Goal: Task Accomplishment & Management: Use online tool/utility

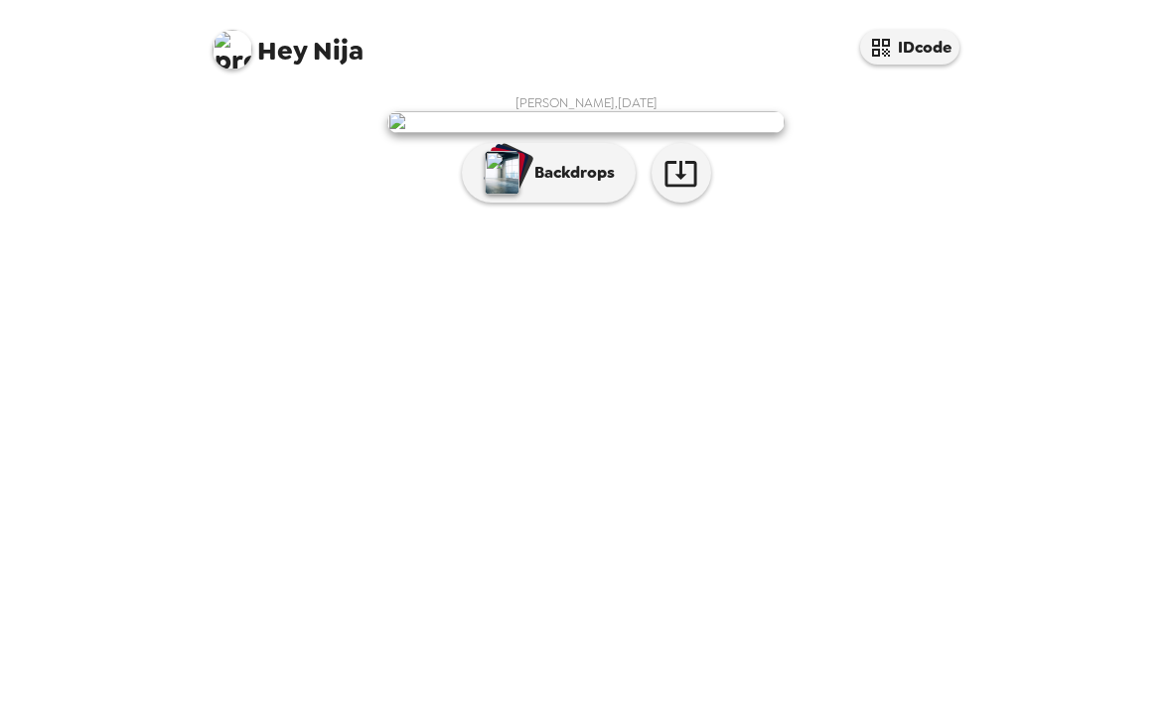
click at [218, 58] on img at bounding box center [233, 50] width 40 height 40
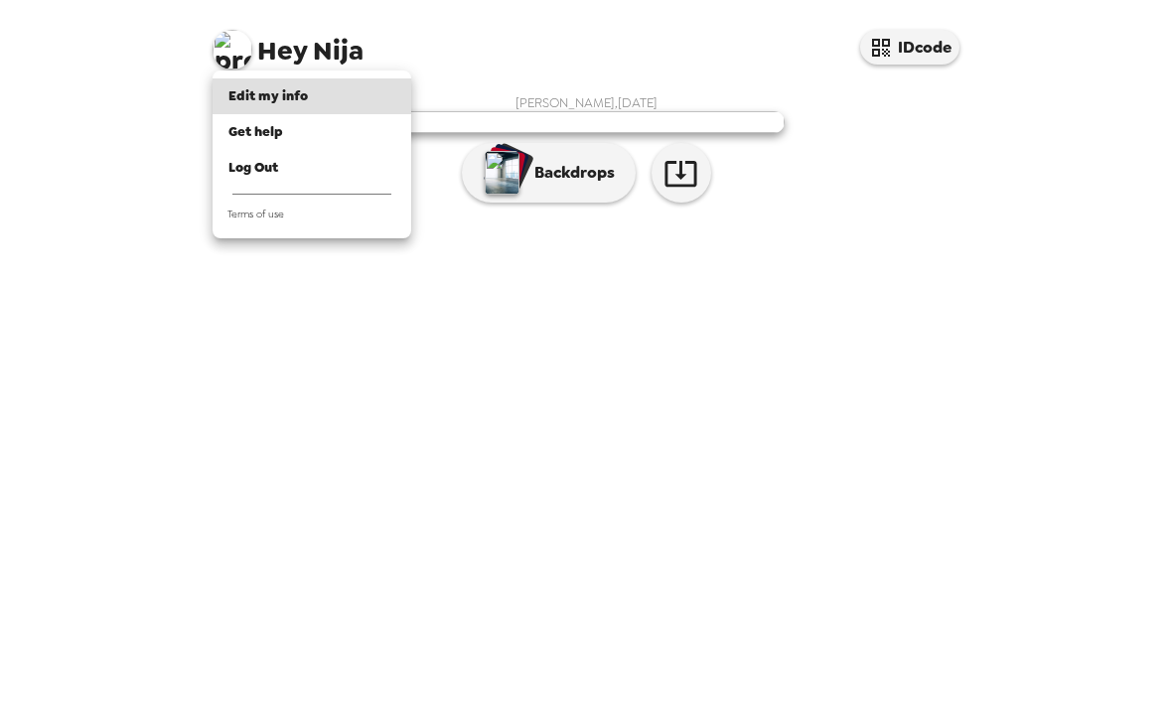
click at [330, 164] on div "Log Out" at bounding box center [311, 168] width 167 height 20
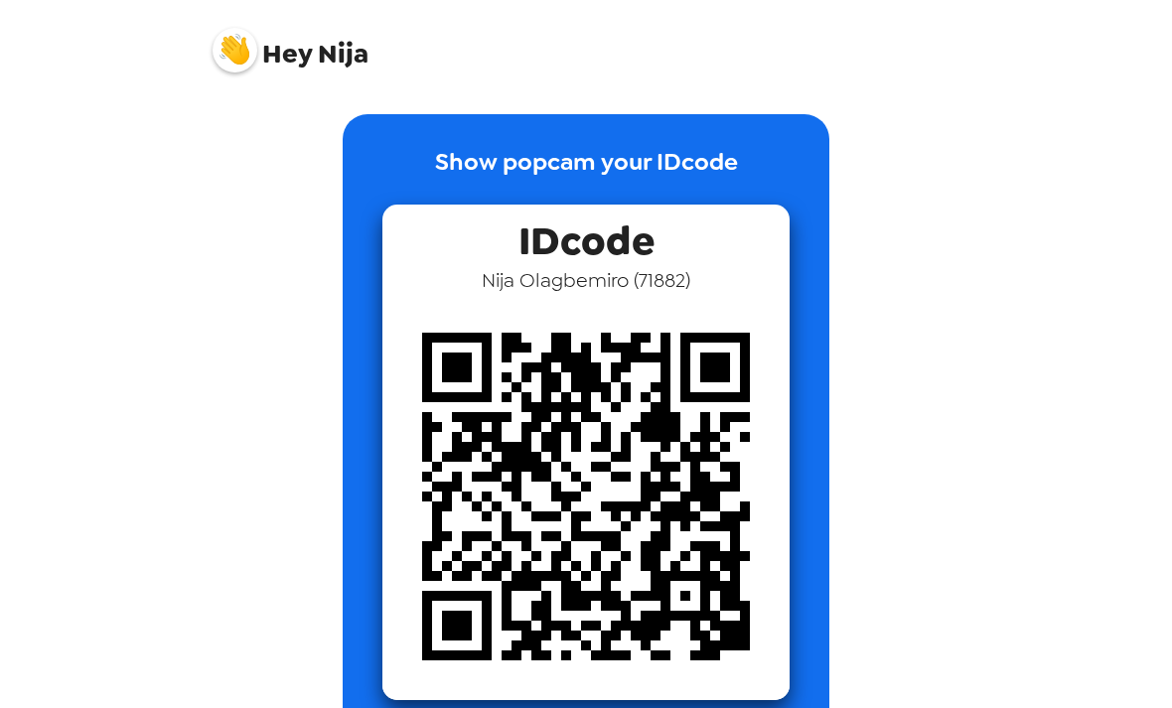
click at [313, 54] on span "Hey Nija" at bounding box center [291, 43] width 156 height 50
click at [299, 59] on span "Hey" at bounding box center [287, 54] width 50 height 36
click at [242, 65] on img at bounding box center [235, 50] width 45 height 45
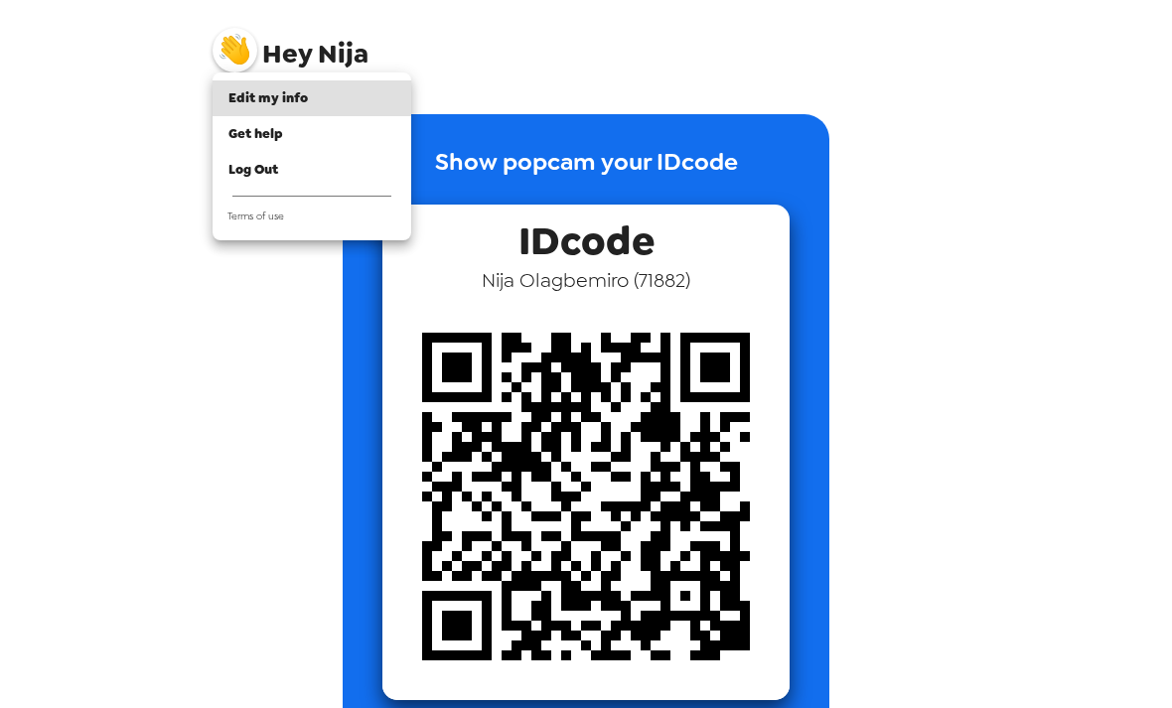
click at [285, 142] on li "Get help" at bounding box center [312, 134] width 199 height 36
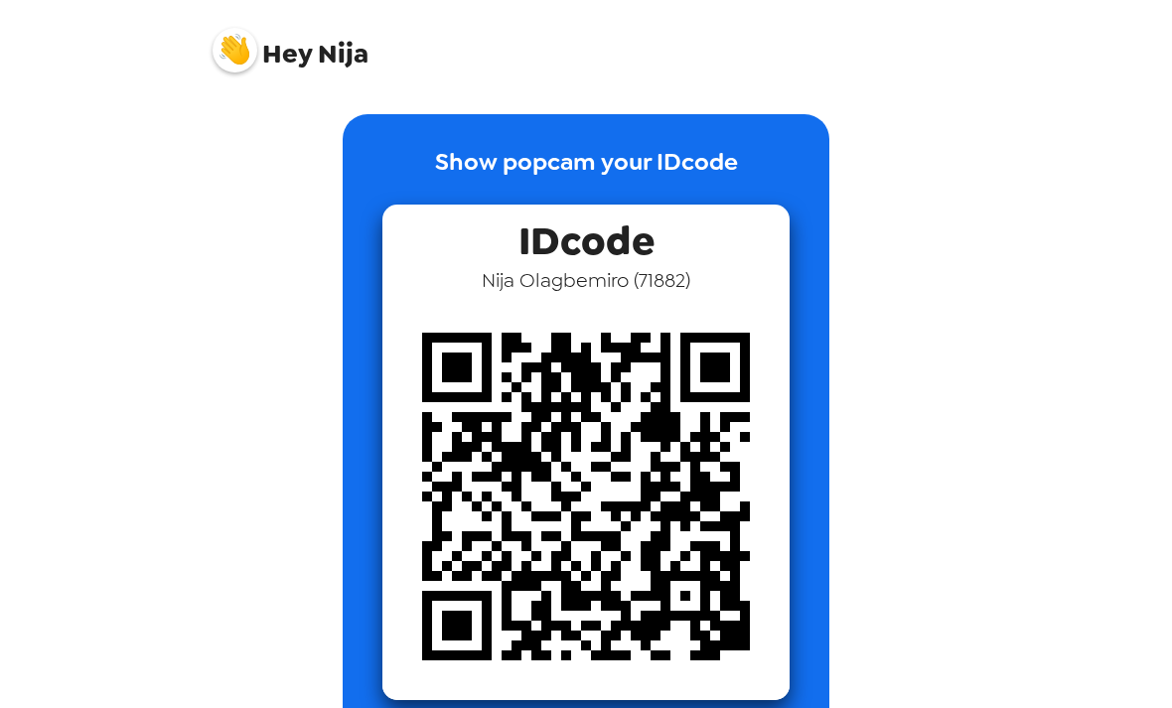
click at [259, 39] on span "Hey [PERSON_NAME]" at bounding box center [291, 43] width 156 height 50
click at [252, 50] on img at bounding box center [235, 50] width 45 height 45
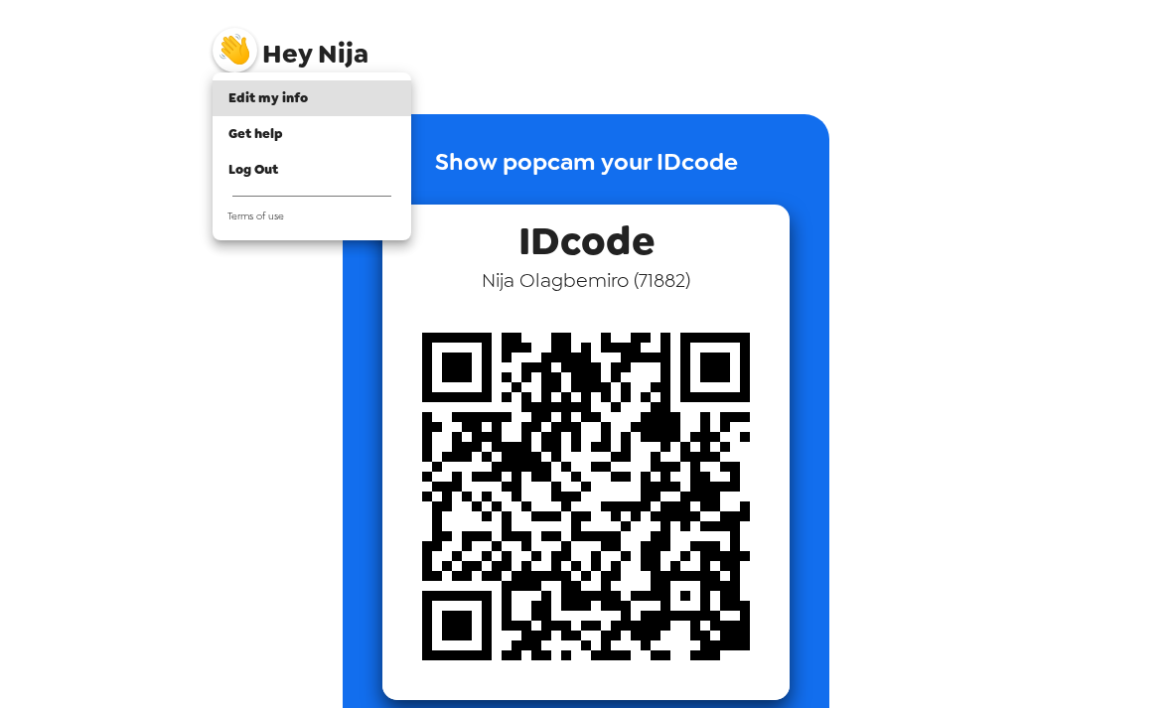
click at [251, 50] on div at bounding box center [586, 354] width 1172 height 708
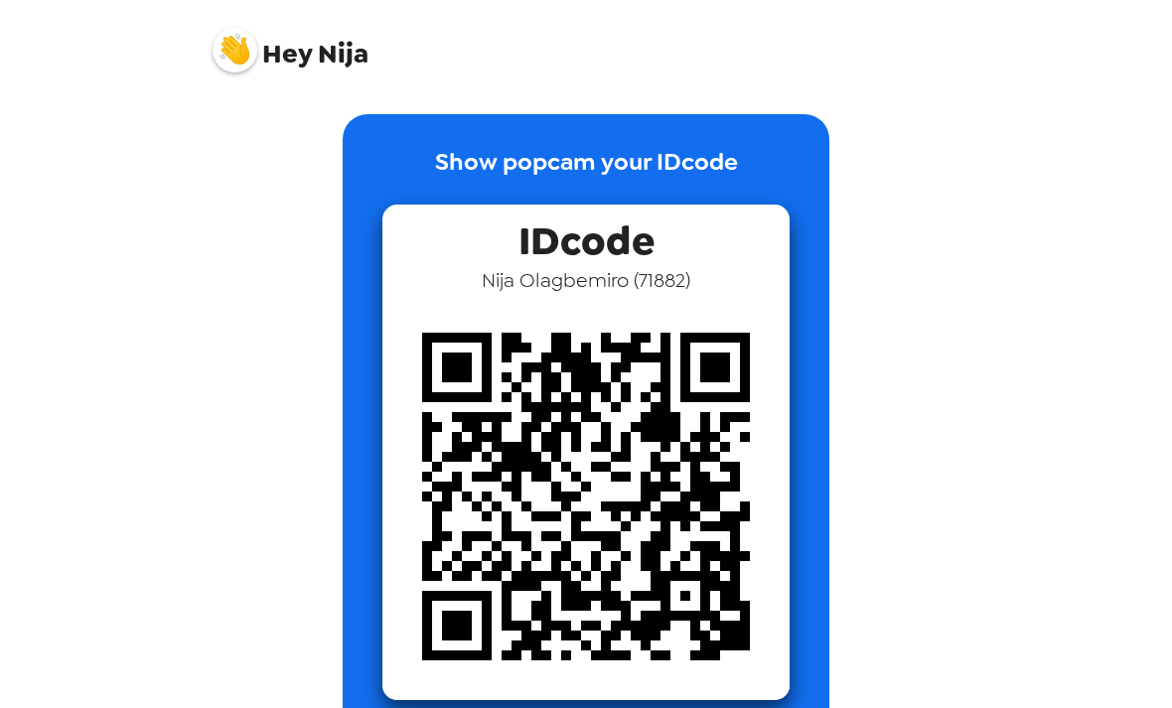
click at [240, 59] on img at bounding box center [235, 50] width 45 height 45
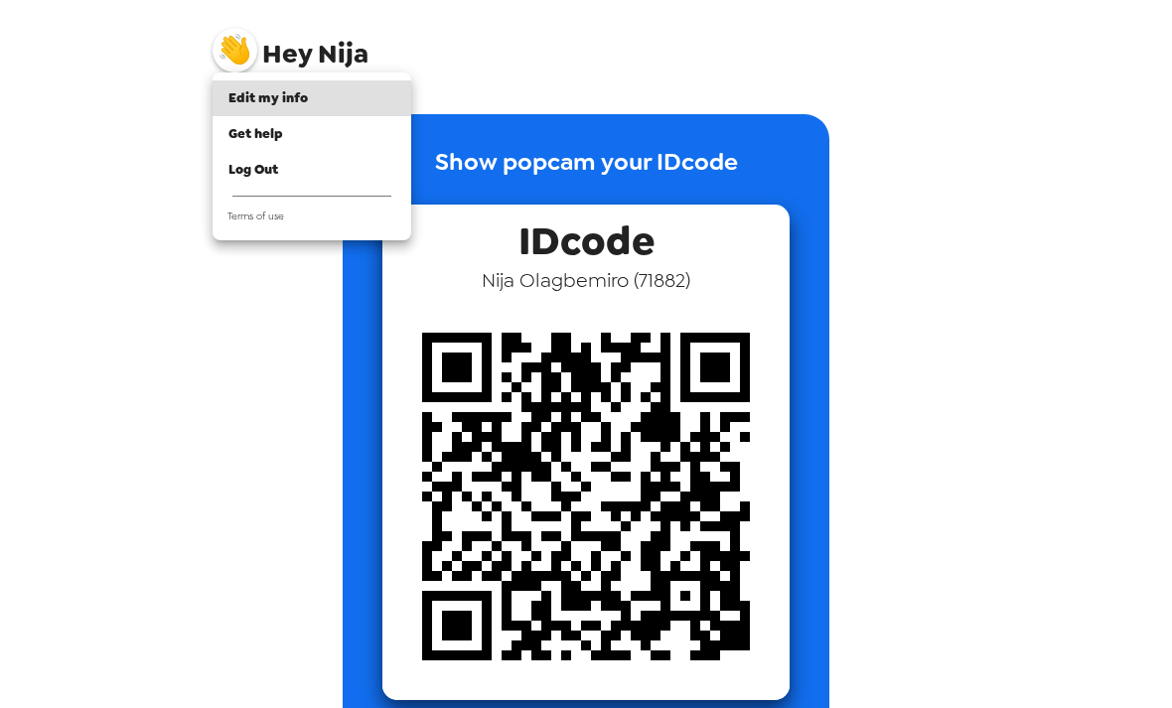
click at [251, 168] on span "Log Out" at bounding box center [253, 169] width 50 height 17
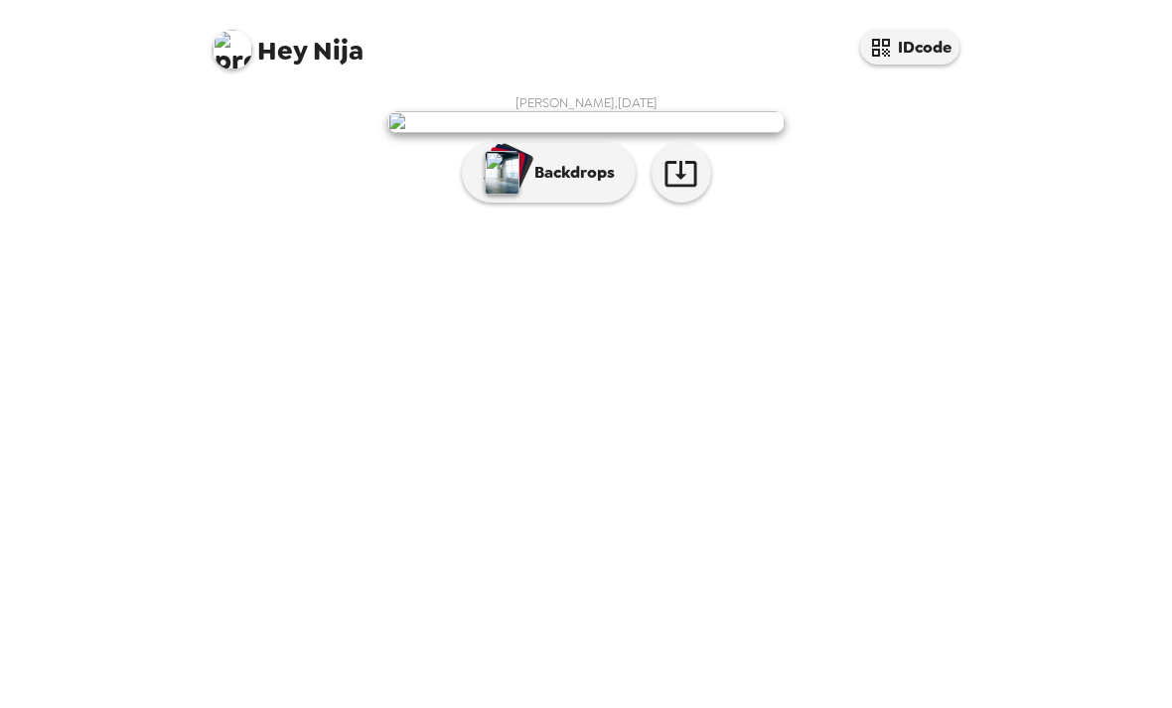
click at [568, 185] on p "Backdrops" at bounding box center [570, 173] width 90 height 24
click at [517, 195] on img "button" at bounding box center [502, 173] width 35 height 44
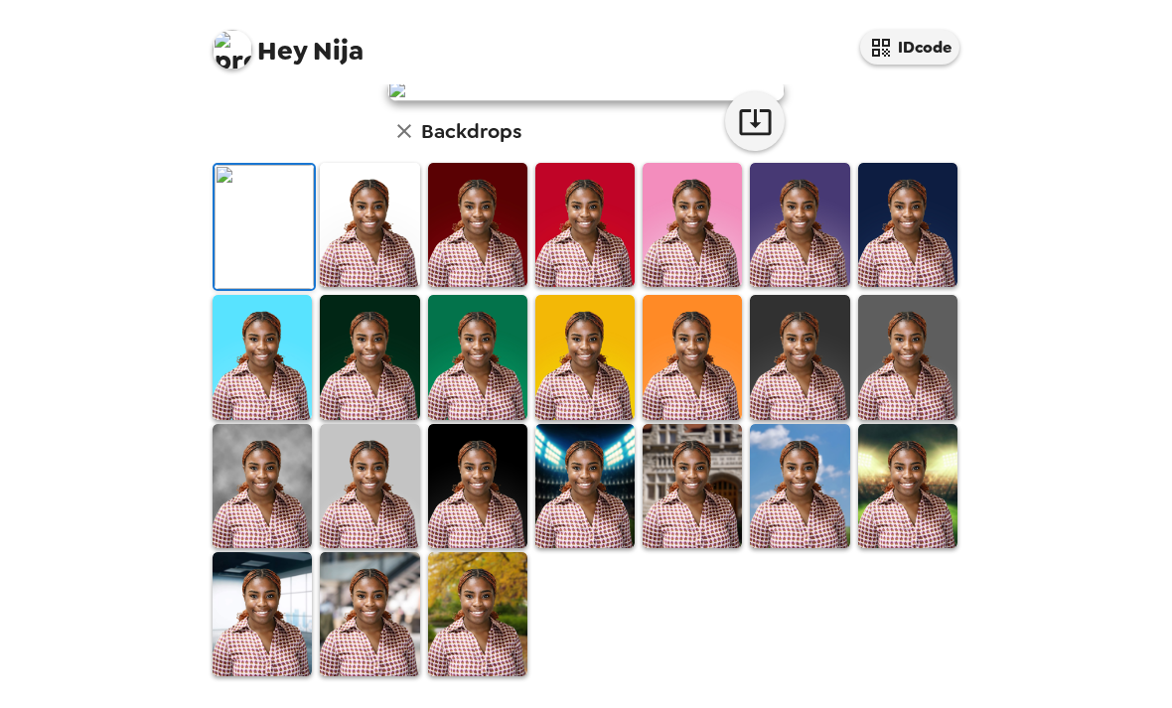
scroll to position [446, 0]
click at [700, 283] on img at bounding box center [692, 225] width 99 height 124
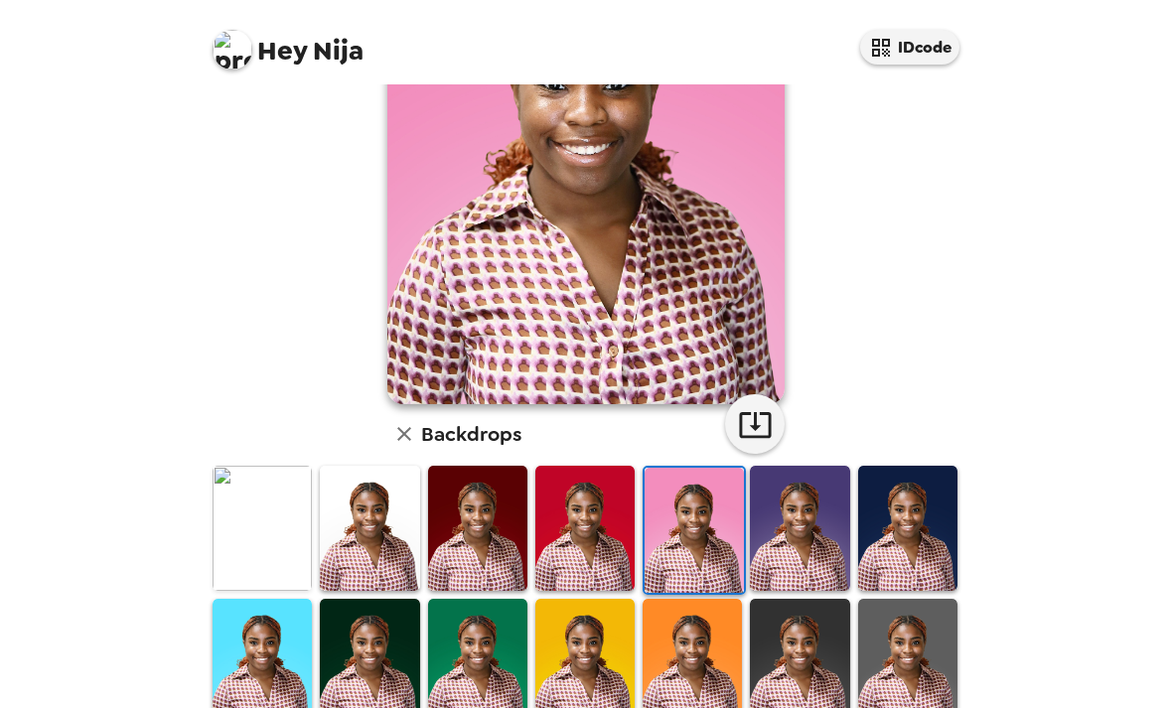
scroll to position [208, 0]
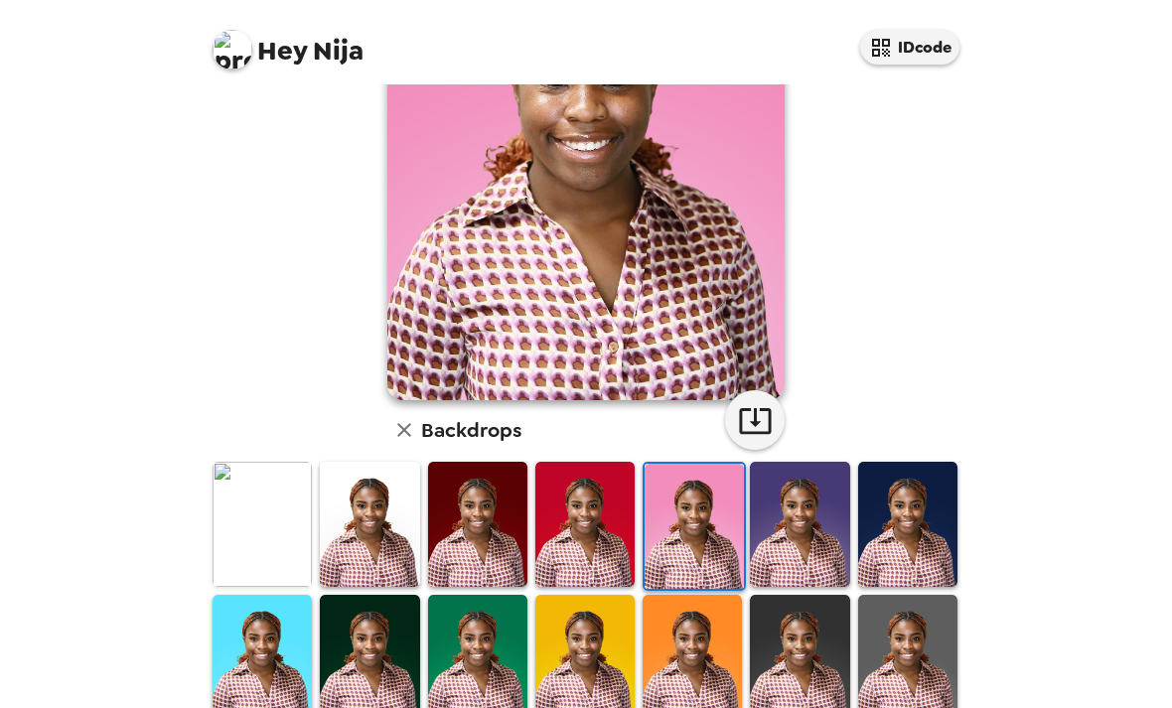
click at [879, 495] on img at bounding box center [907, 524] width 99 height 124
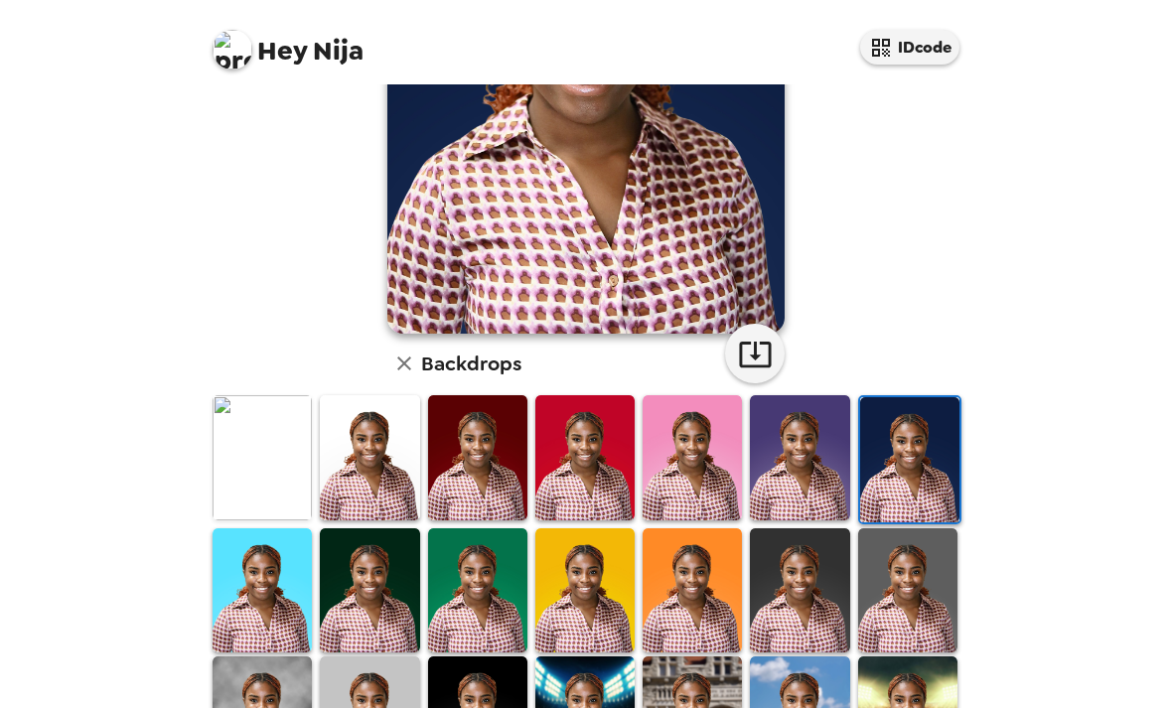
scroll to position [310, 0]
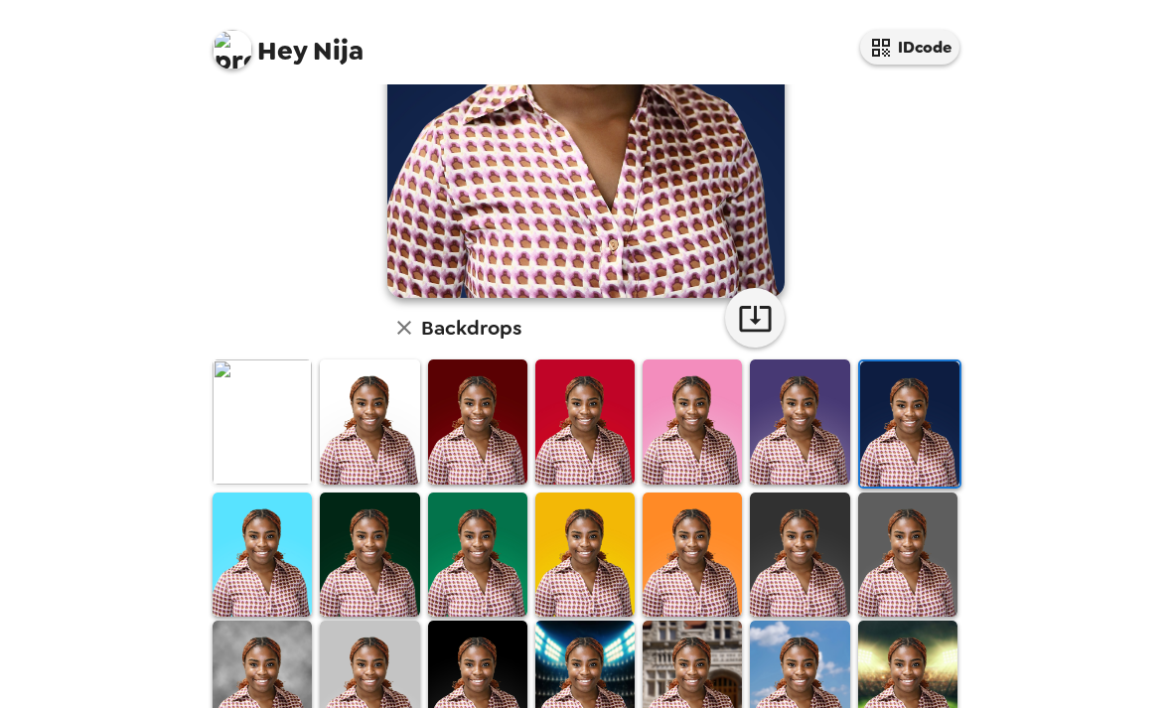
click at [459, 621] on img at bounding box center [477, 683] width 99 height 124
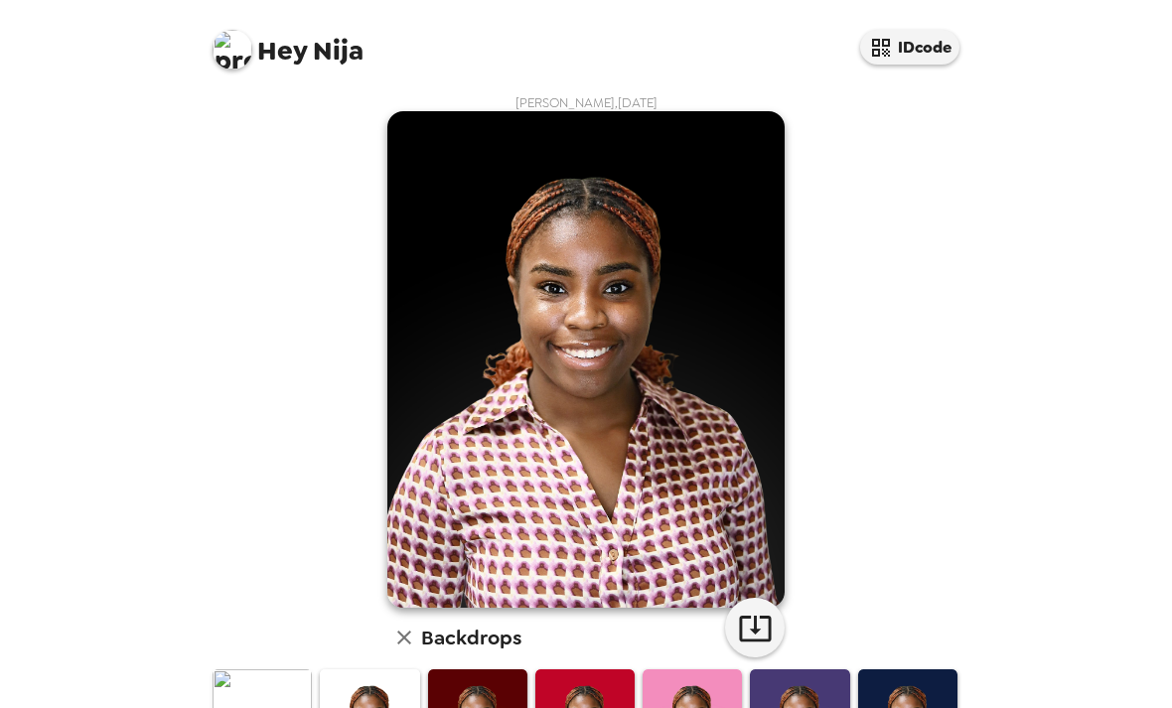
scroll to position [0, 0]
click at [483, 446] on img at bounding box center [585, 359] width 397 height 497
click at [752, 618] on icon "button" at bounding box center [755, 628] width 35 height 35
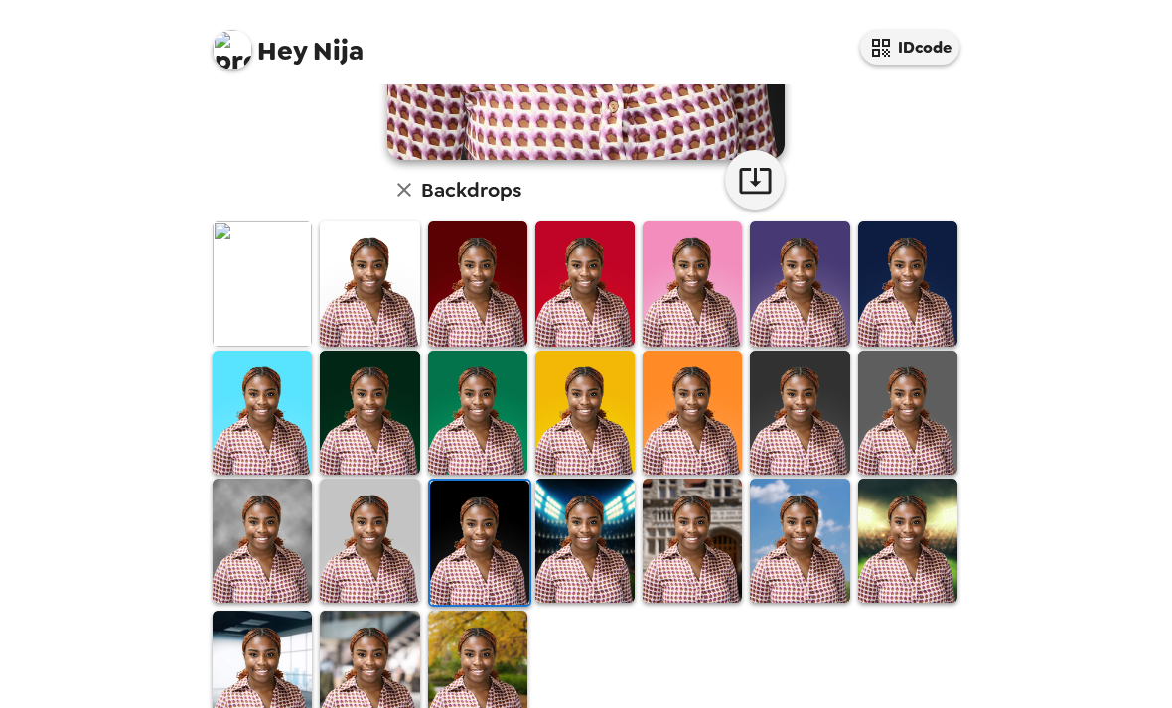
scroll to position [446, 0]
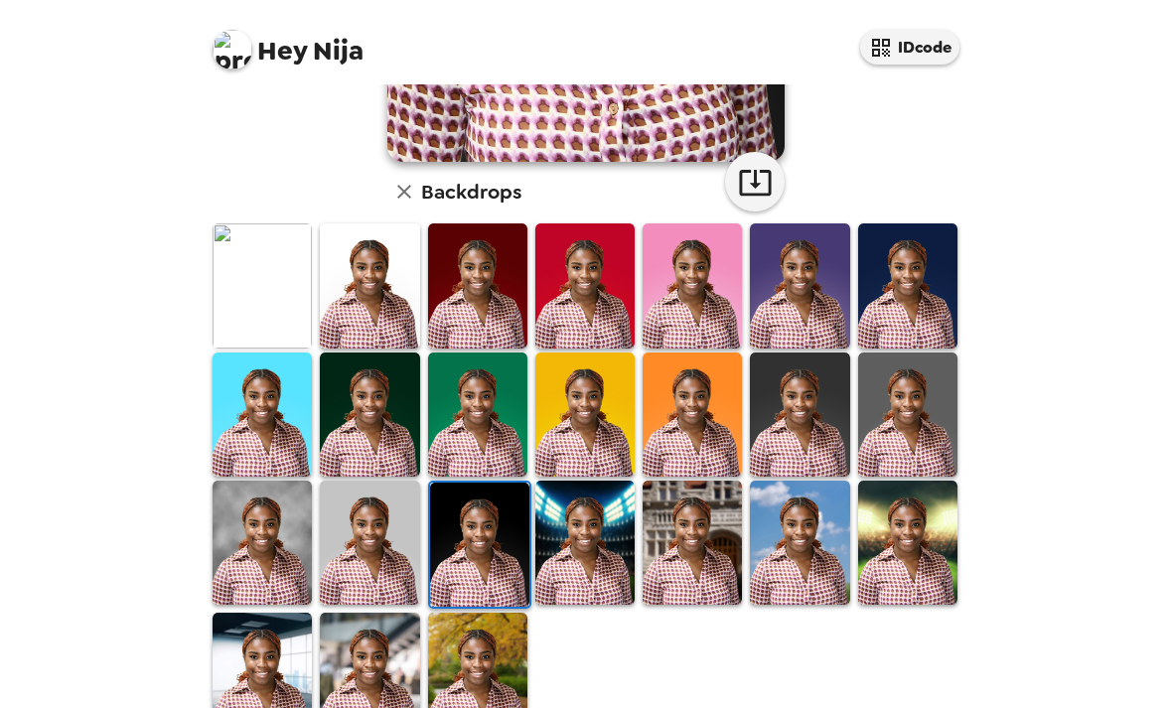
click at [263, 298] on img at bounding box center [262, 286] width 99 height 124
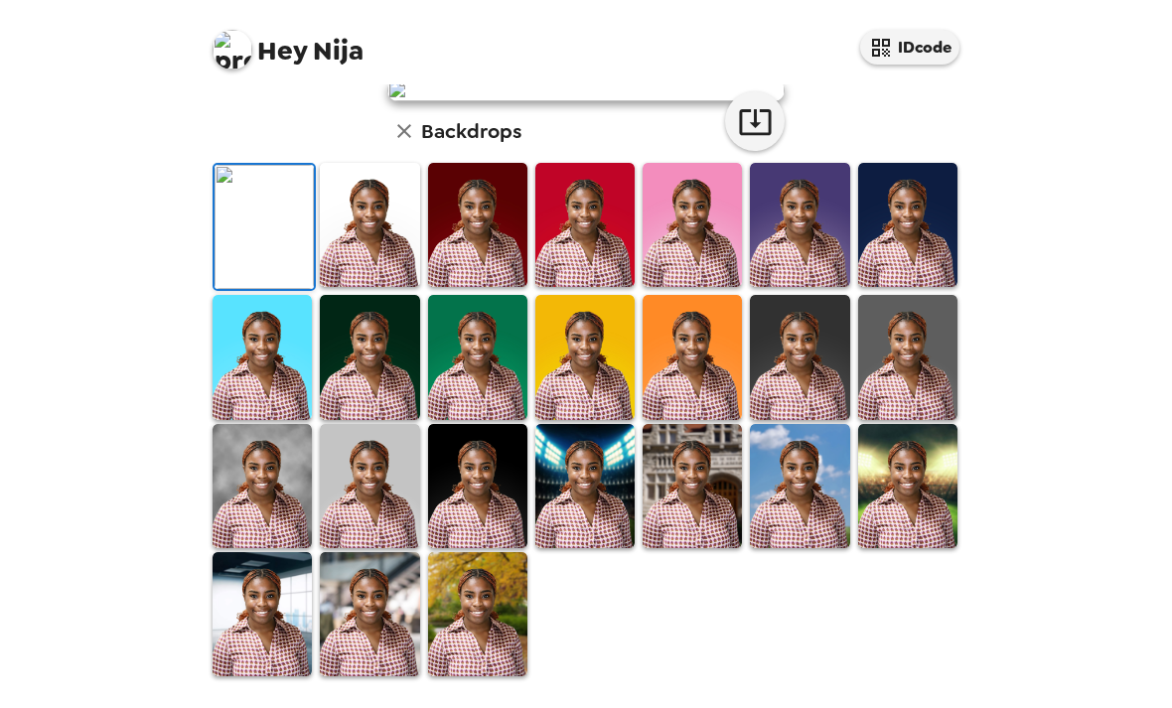
scroll to position [442, 0]
click at [246, 279] on img at bounding box center [264, 227] width 99 height 124
click at [748, 139] on icon "button" at bounding box center [755, 121] width 35 height 35
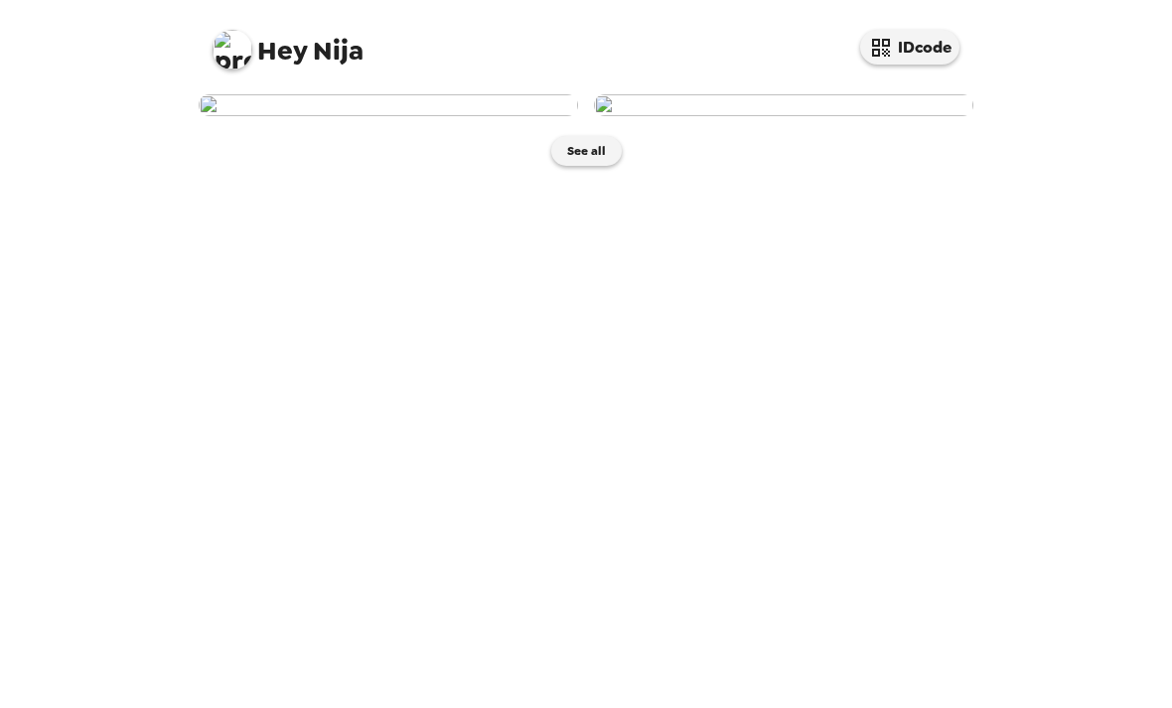
click at [475, 116] on img at bounding box center [389, 105] width 380 height 22
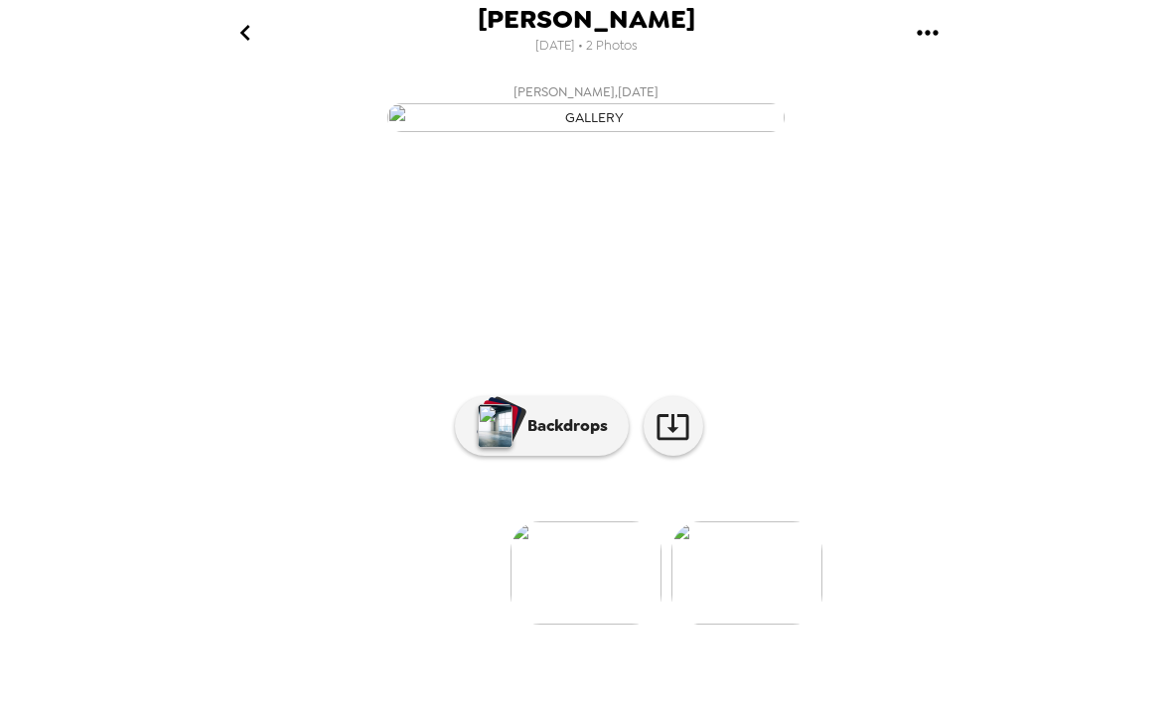
scroll to position [31, 0]
click at [683, 444] on icon at bounding box center [673, 426] width 35 height 35
click at [557, 438] on p "Backdrops" at bounding box center [563, 426] width 90 height 24
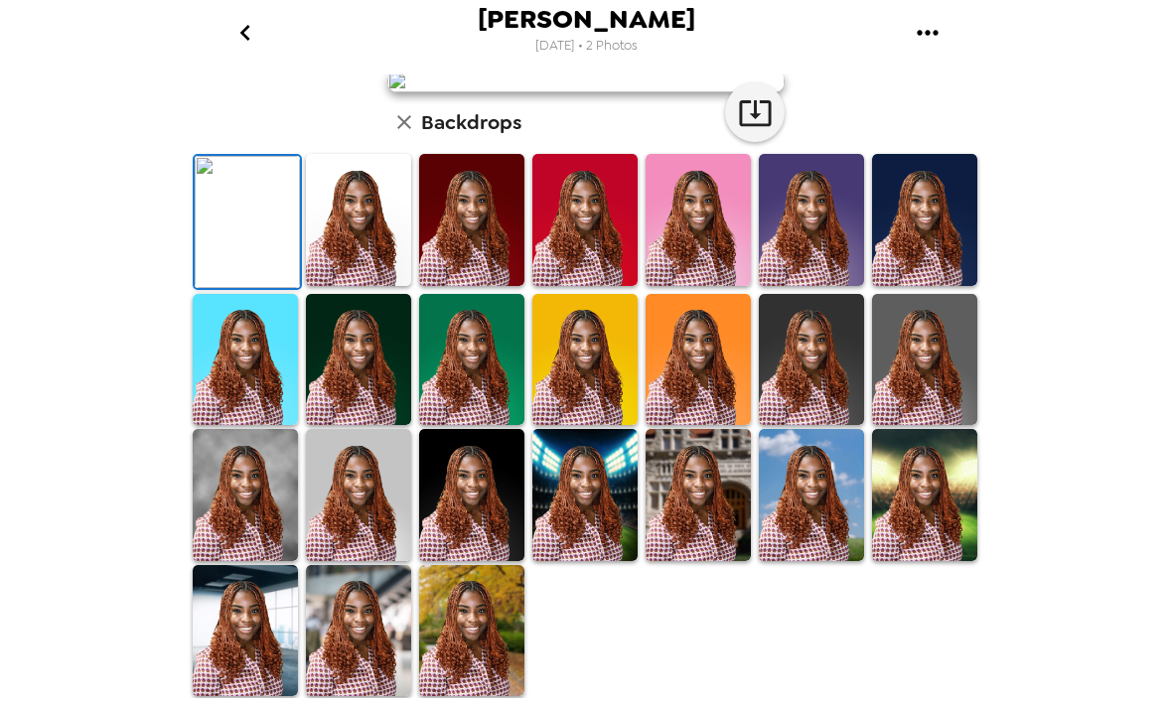
scroll to position [222, 0]
click at [837, 426] on img at bounding box center [811, 360] width 105 height 132
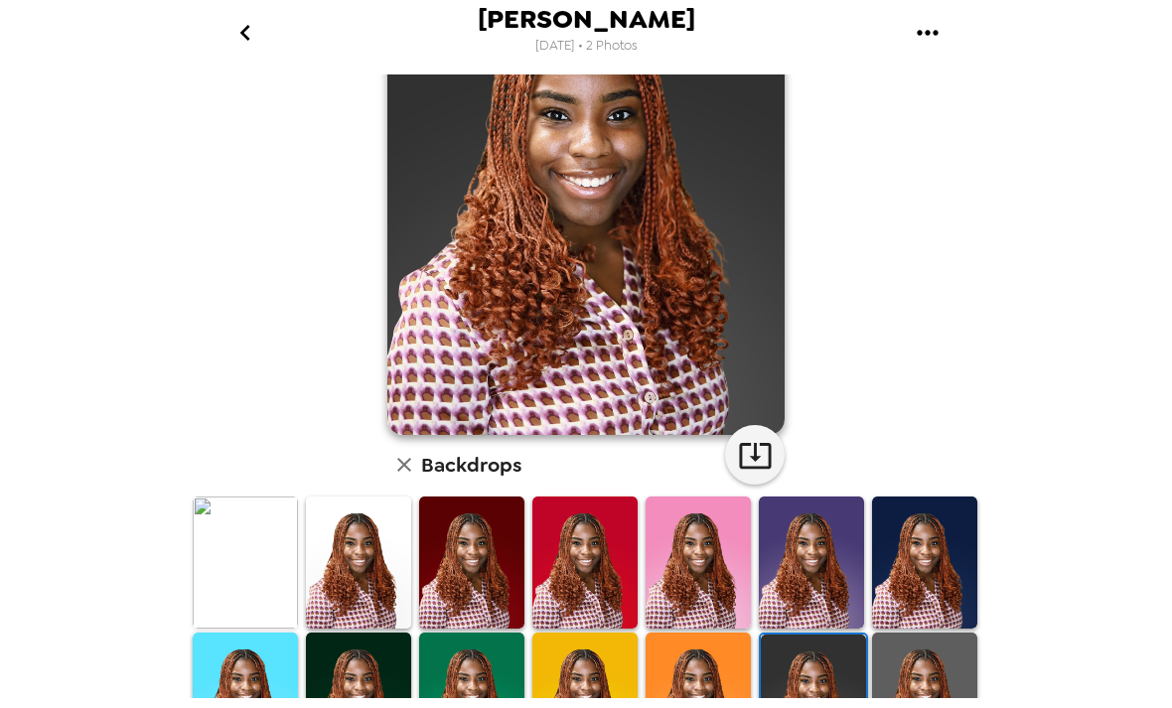
scroll to position [153, 0]
click at [941, 532] on img at bounding box center [924, 563] width 105 height 132
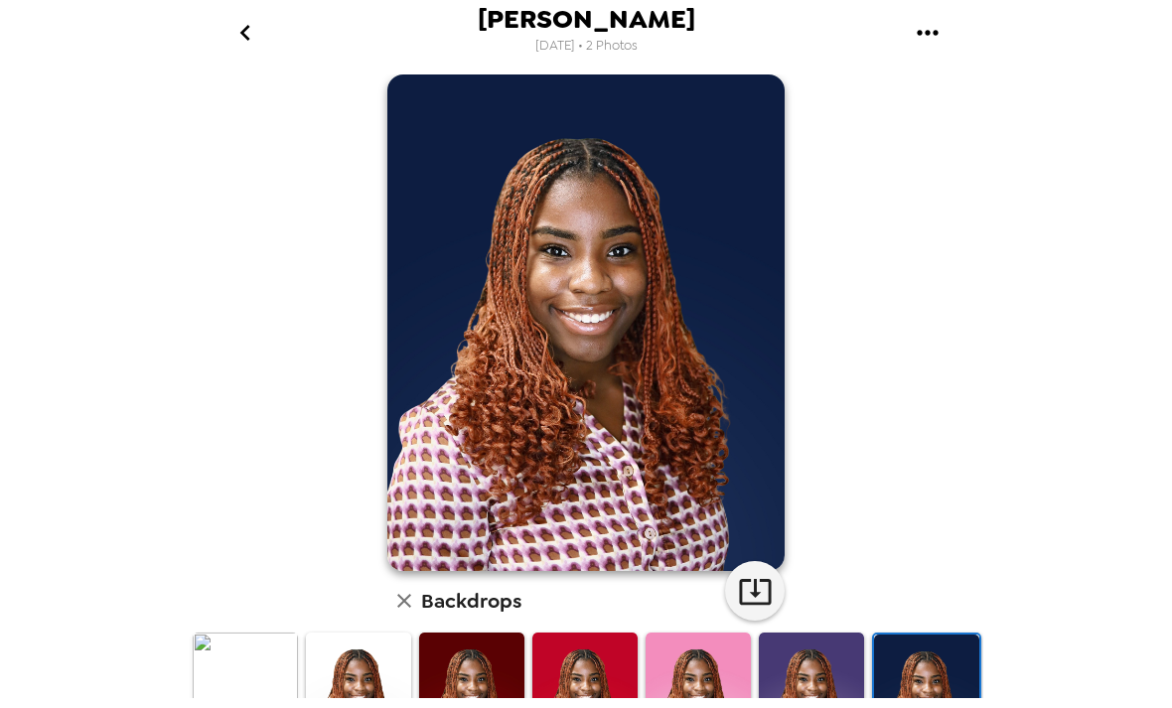
scroll to position [18, 0]
click at [750, 593] on icon "button" at bounding box center [755, 590] width 35 height 35
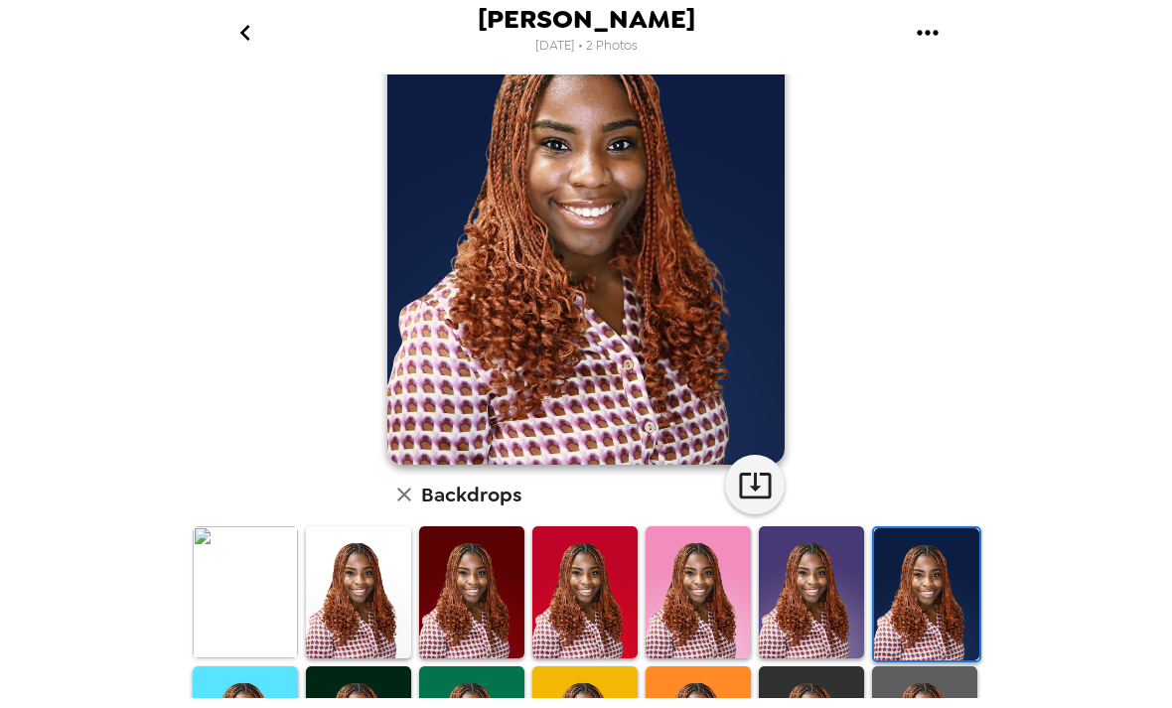
scroll to position [124, 0]
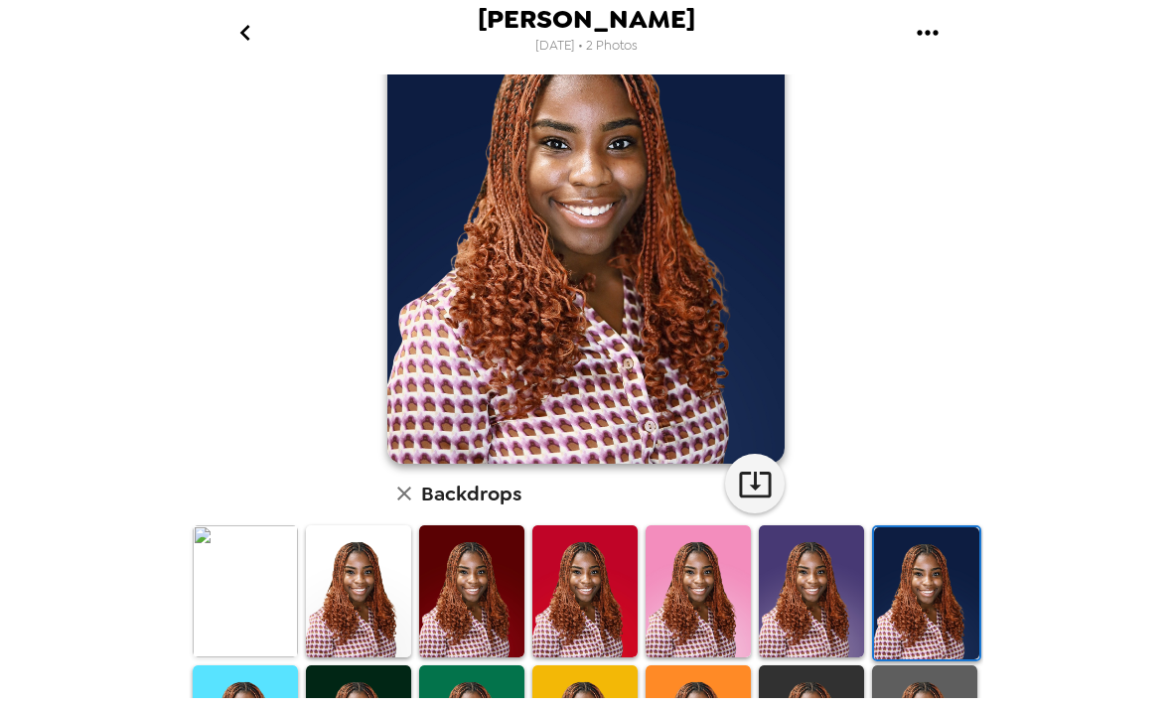
click at [373, 611] on img at bounding box center [358, 592] width 105 height 132
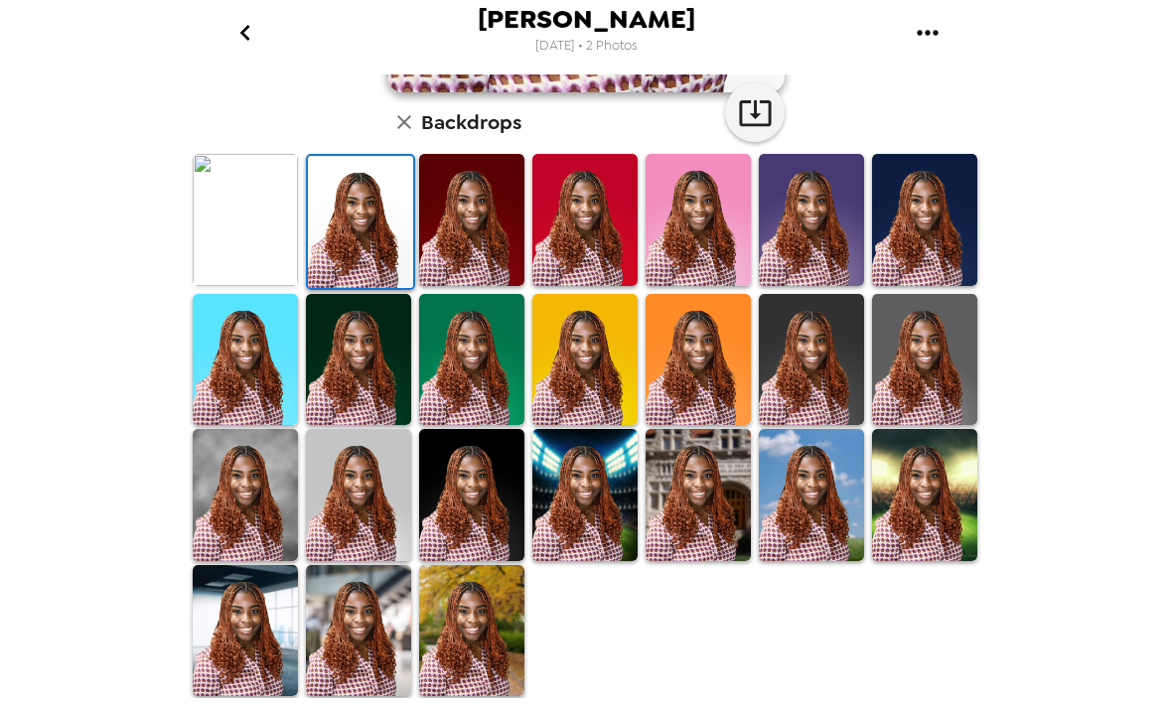
scroll to position [498, 0]
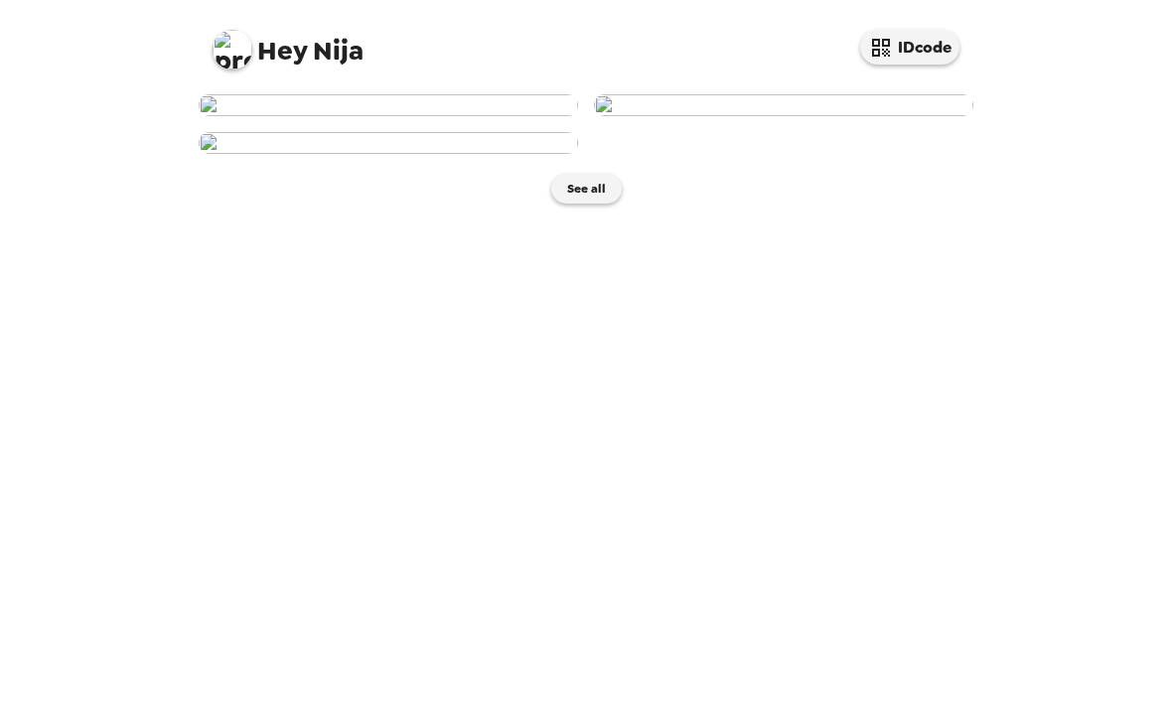
click at [874, 116] on img at bounding box center [784, 105] width 380 height 22
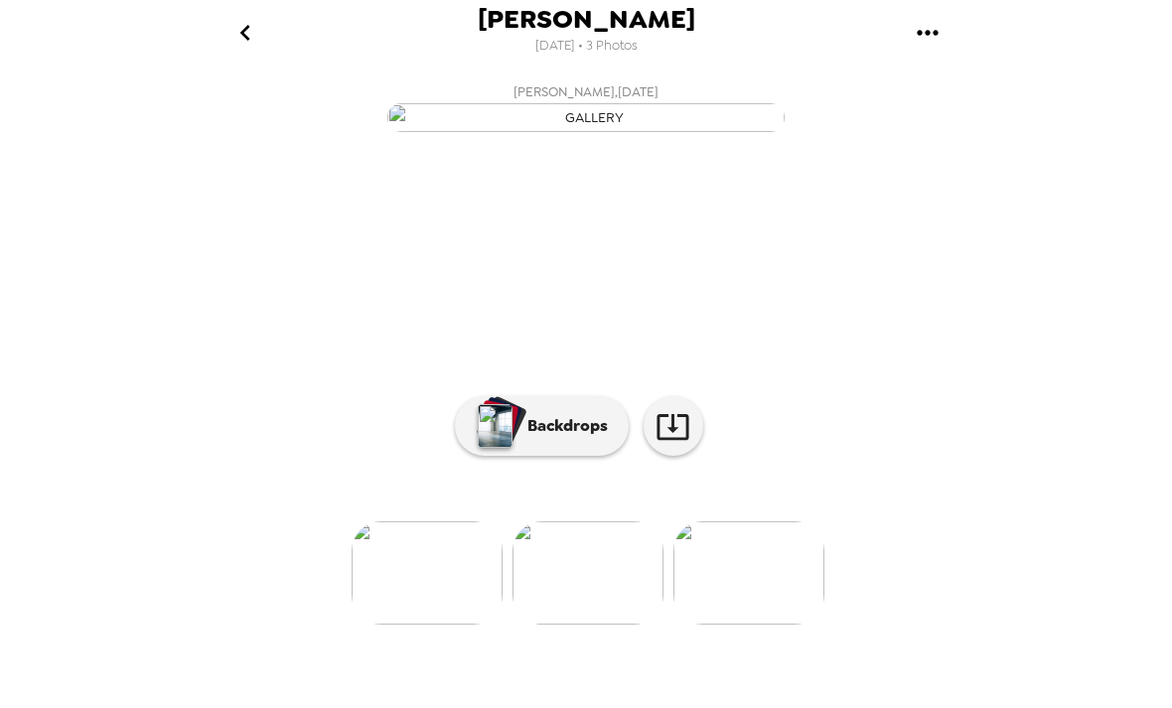
scroll to position [136, 0]
click at [661, 444] on icon at bounding box center [673, 426] width 35 height 35
click at [560, 438] on p "Backdrops" at bounding box center [563, 426] width 90 height 24
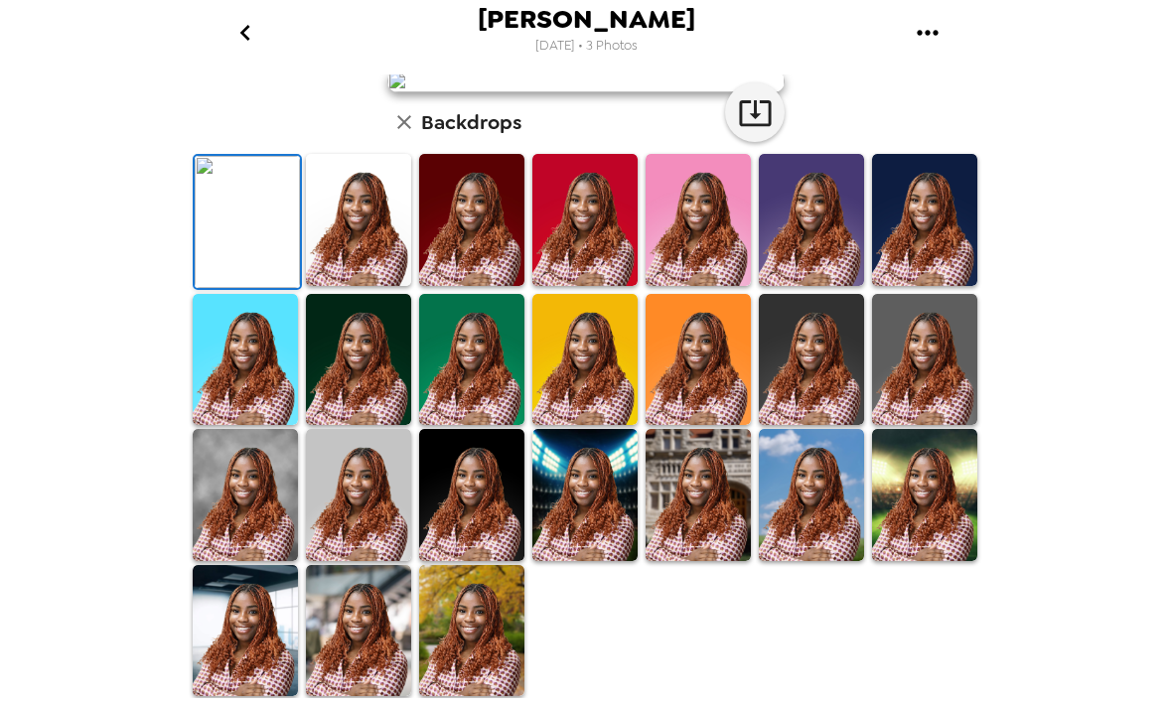
scroll to position [279, 0]
click at [744, 286] on img at bounding box center [698, 220] width 105 height 132
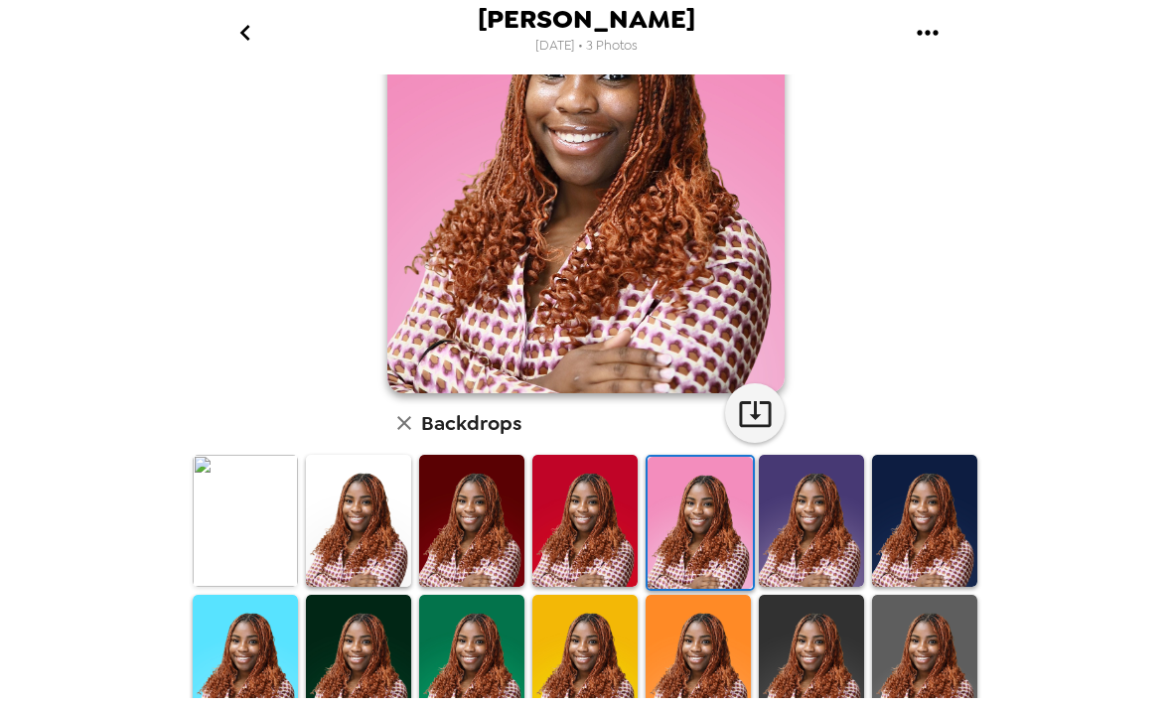
scroll to position [219, 0]
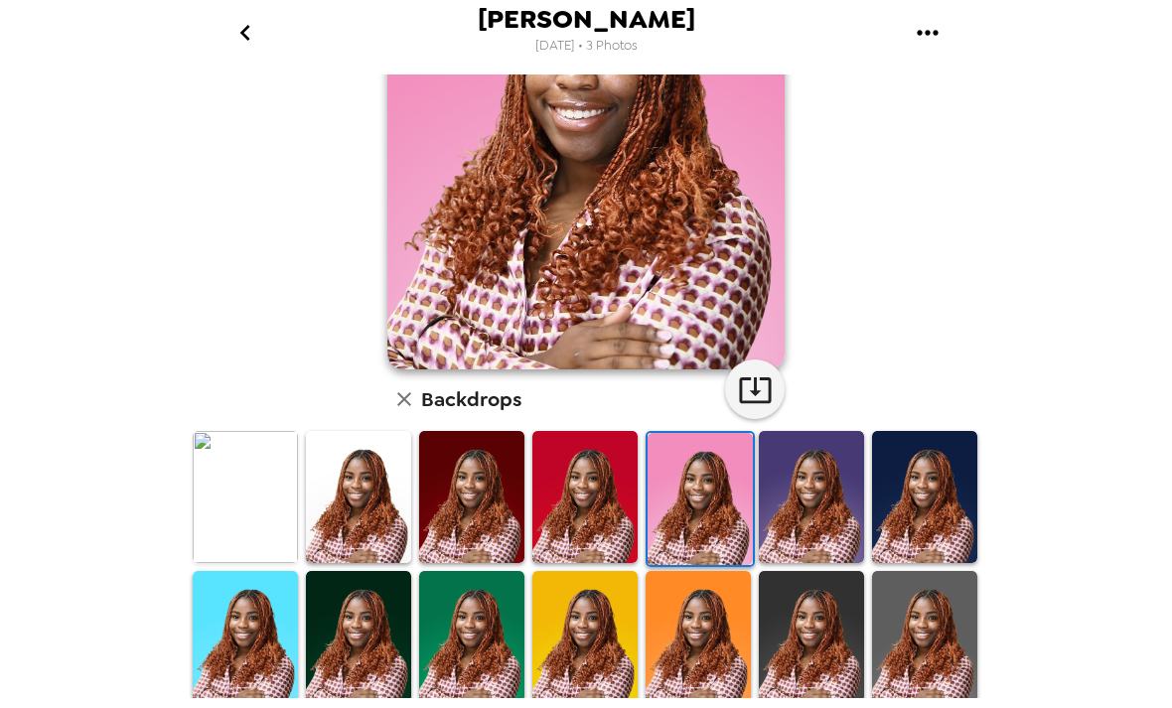
click at [746, 402] on icon "button" at bounding box center [755, 390] width 35 height 35
click at [829, 612] on img at bounding box center [811, 637] width 105 height 132
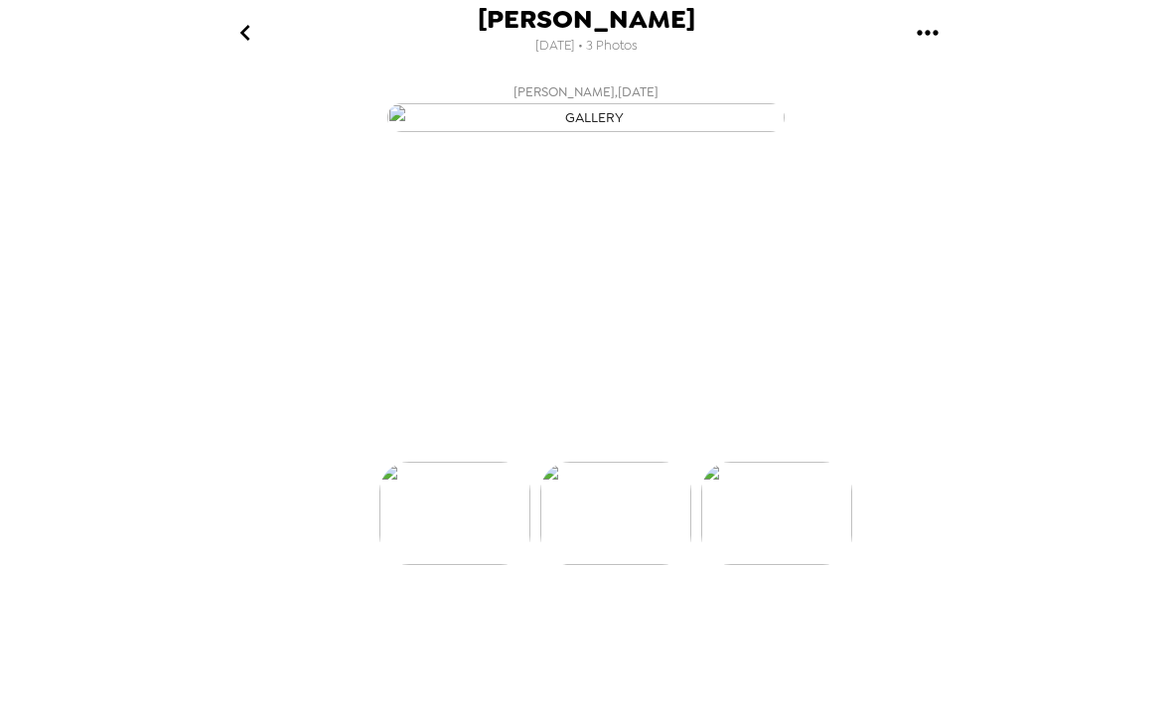
scroll to position [0, 159]
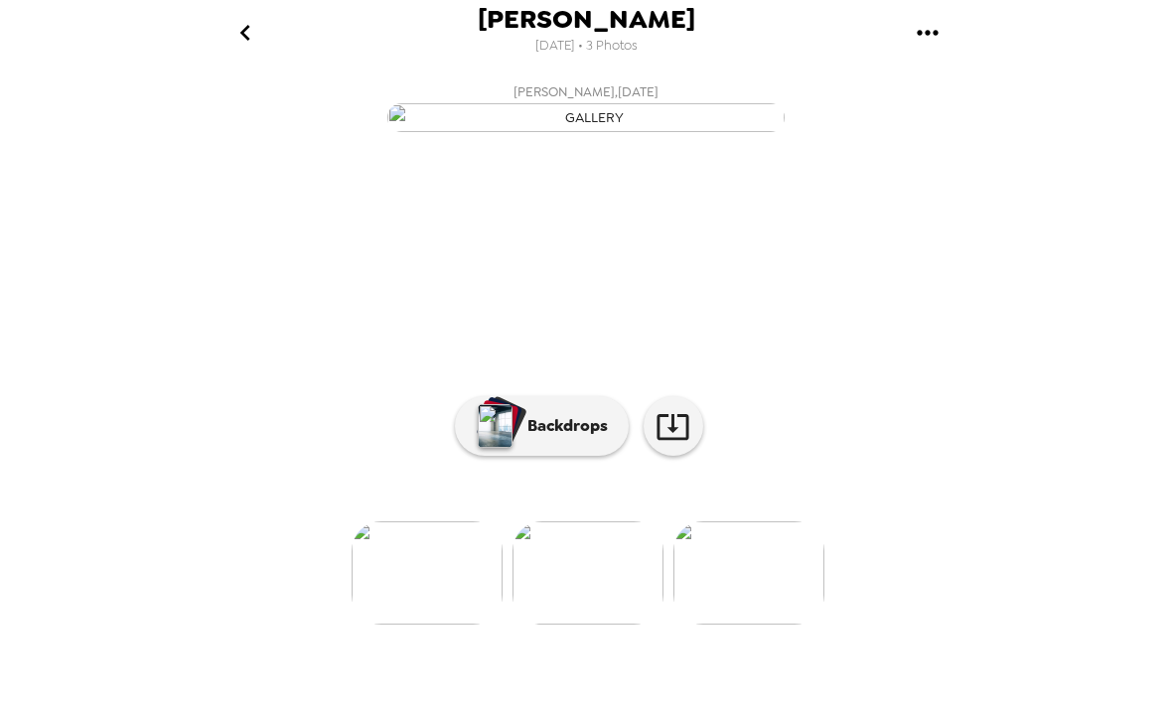
click at [562, 438] on p "Backdrops" at bounding box center [563, 426] width 90 height 24
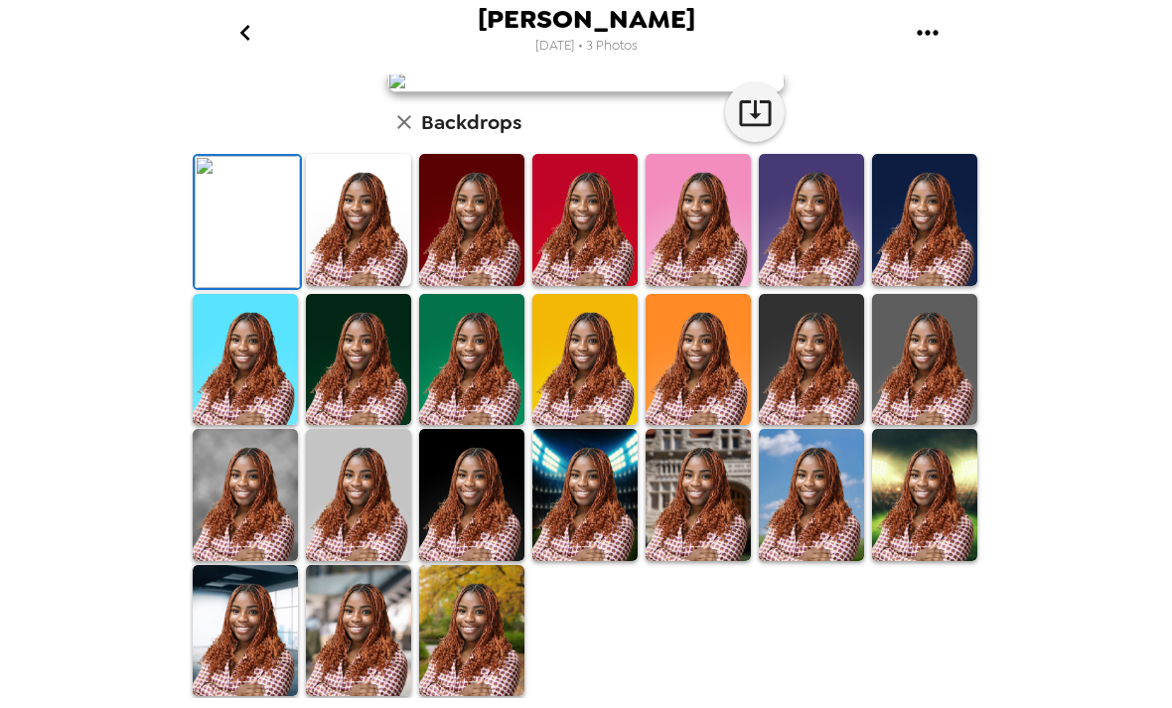
scroll to position [326, 0]
click at [832, 426] on img at bounding box center [811, 360] width 105 height 132
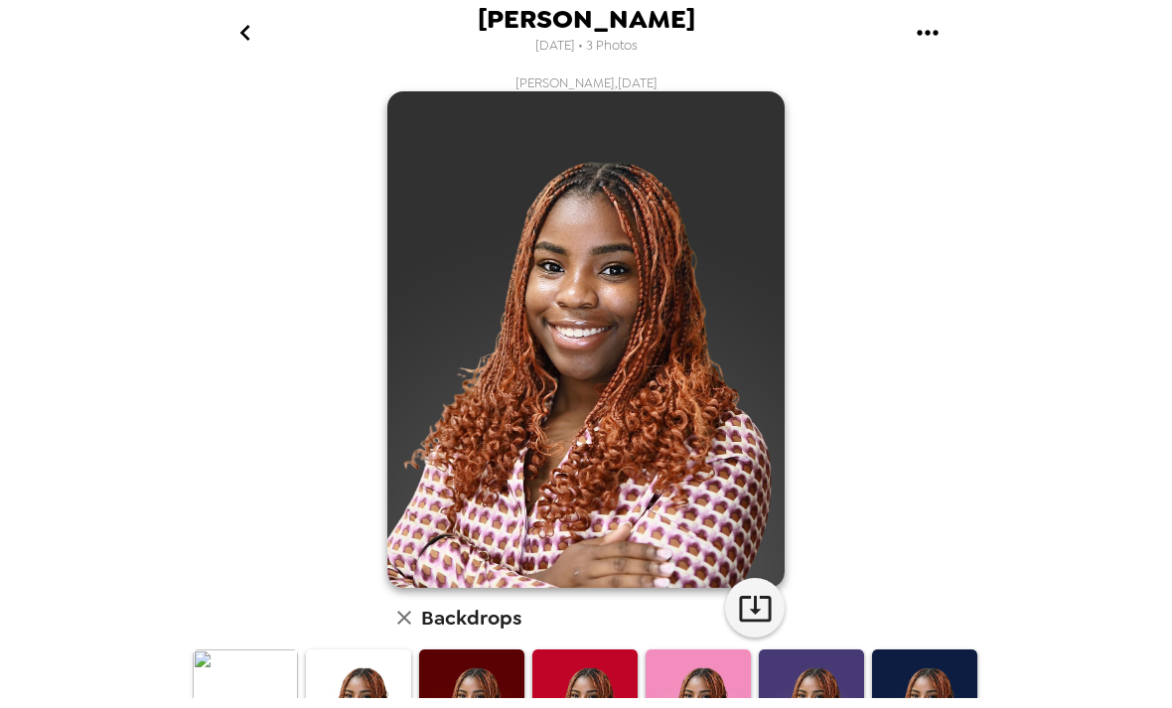
scroll to position [0, 0]
click at [756, 613] on icon "button" at bounding box center [755, 609] width 32 height 26
click at [418, 623] on button "button" at bounding box center [404, 618] width 34 height 34
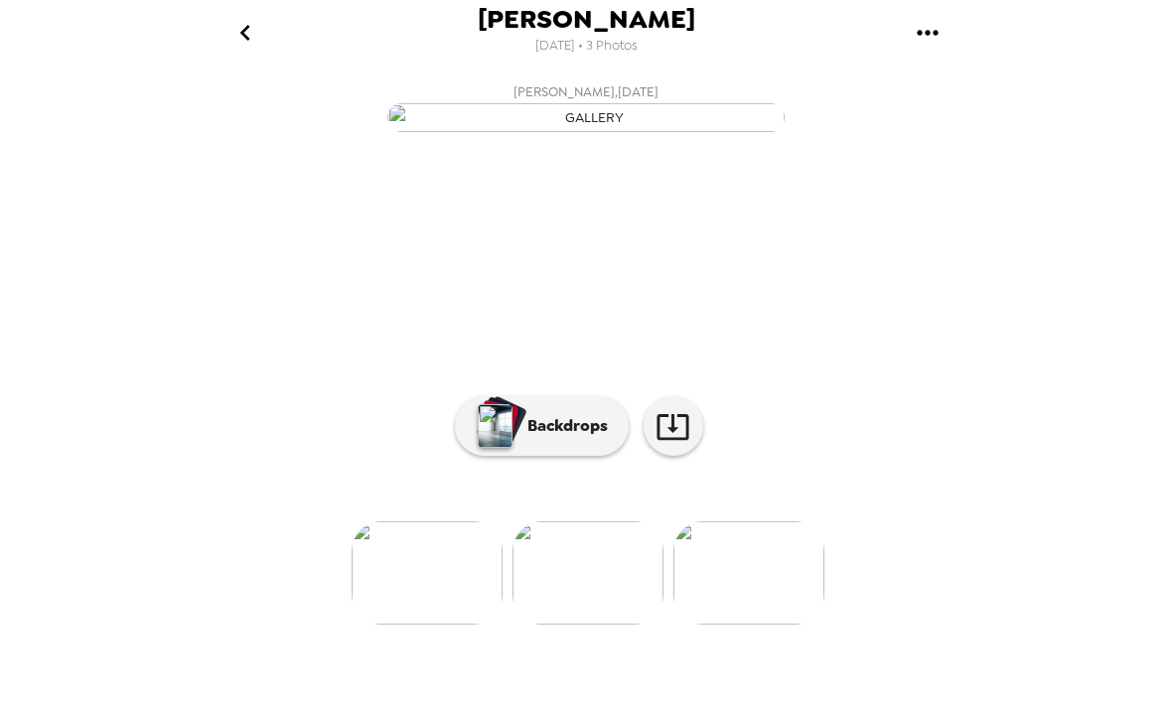
scroll to position [102, 0]
click at [466, 625] on img at bounding box center [427, 573] width 151 height 103
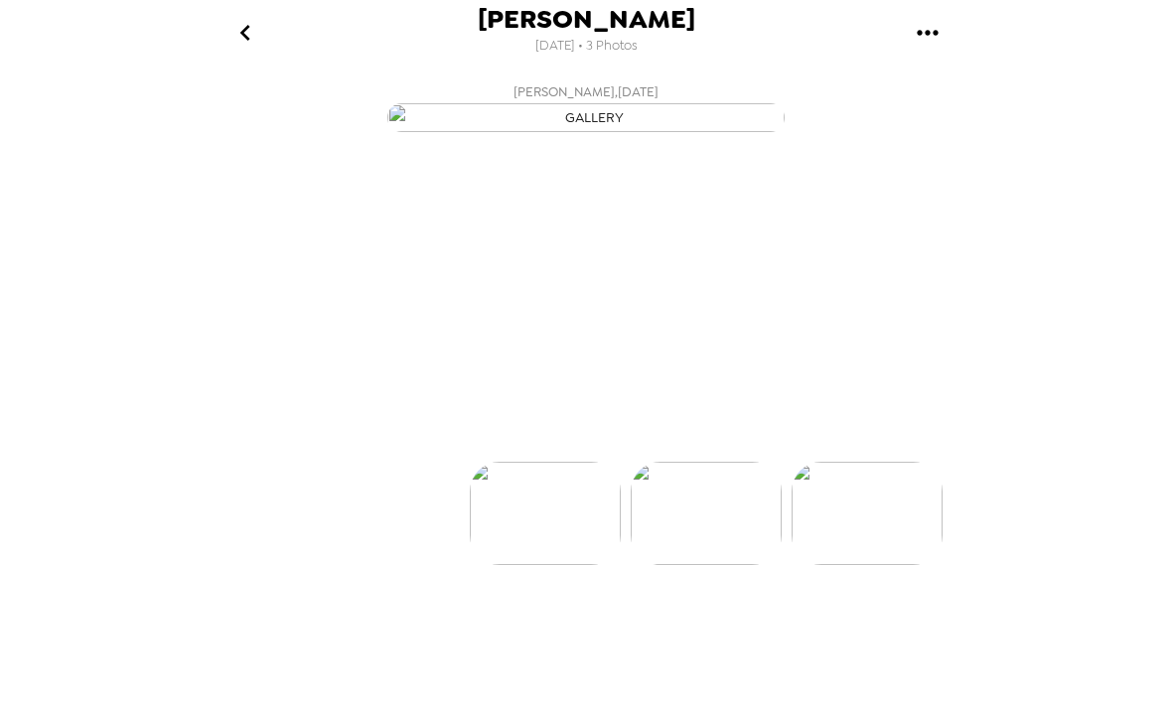
scroll to position [0, 0]
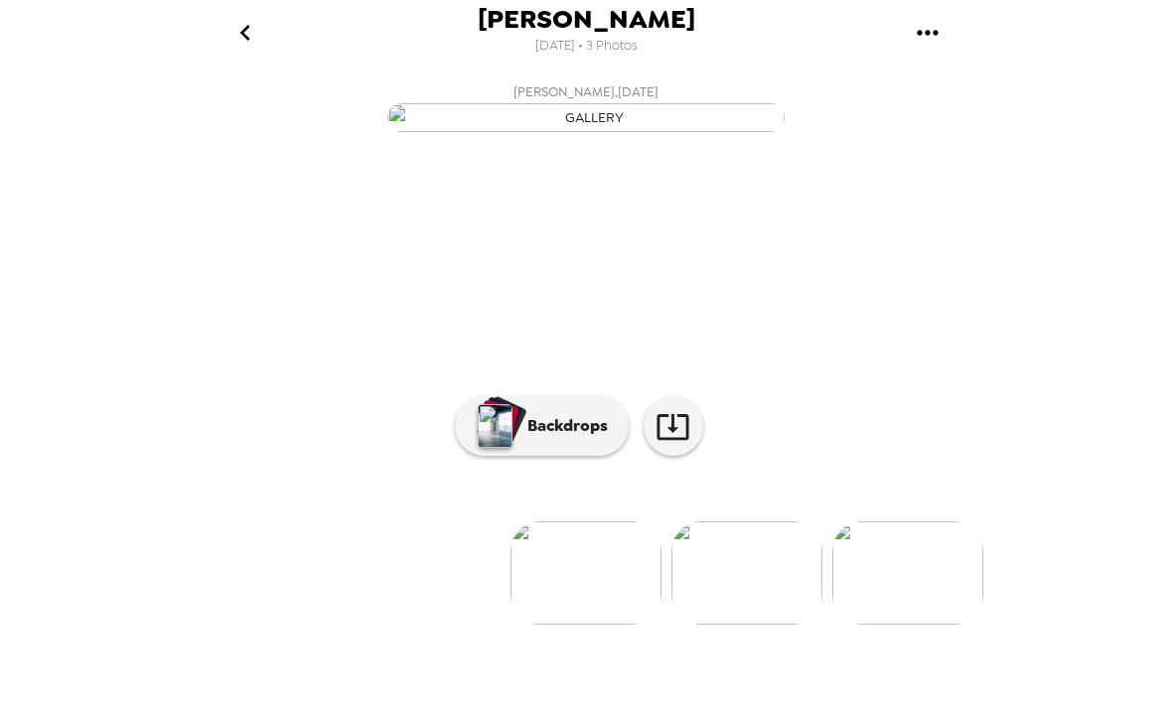
click at [573, 438] on p "Backdrops" at bounding box center [563, 426] width 90 height 24
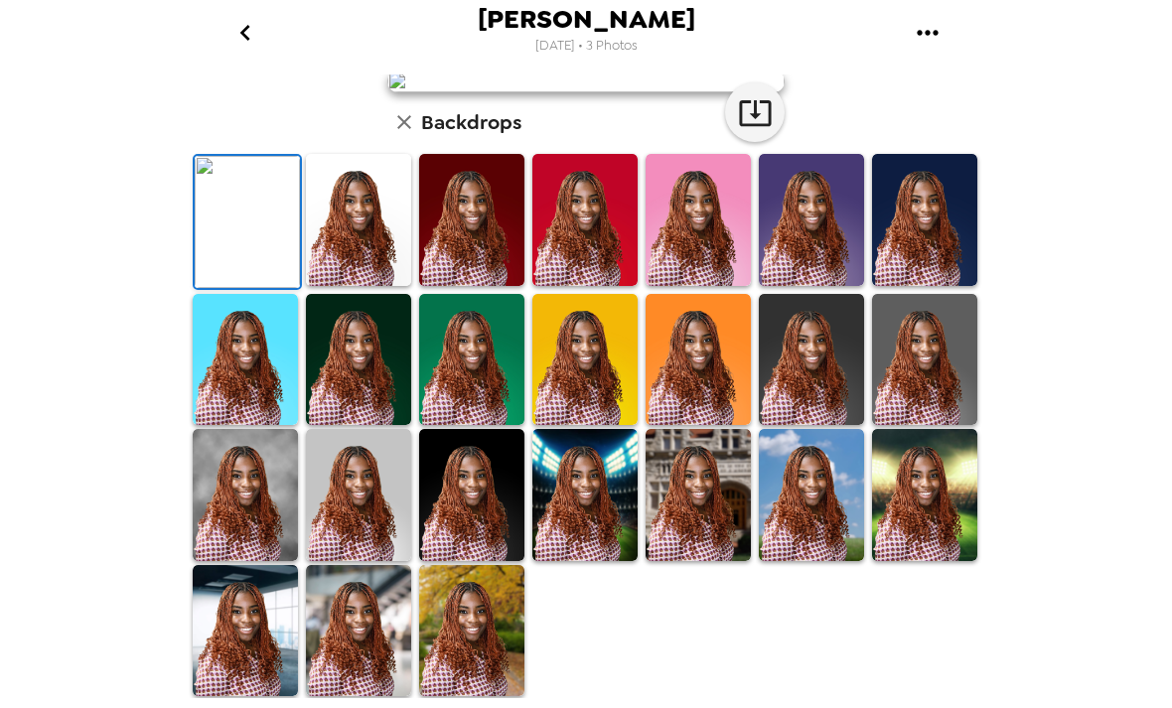
scroll to position [349, 0]
click at [484, 561] on img at bounding box center [471, 495] width 105 height 132
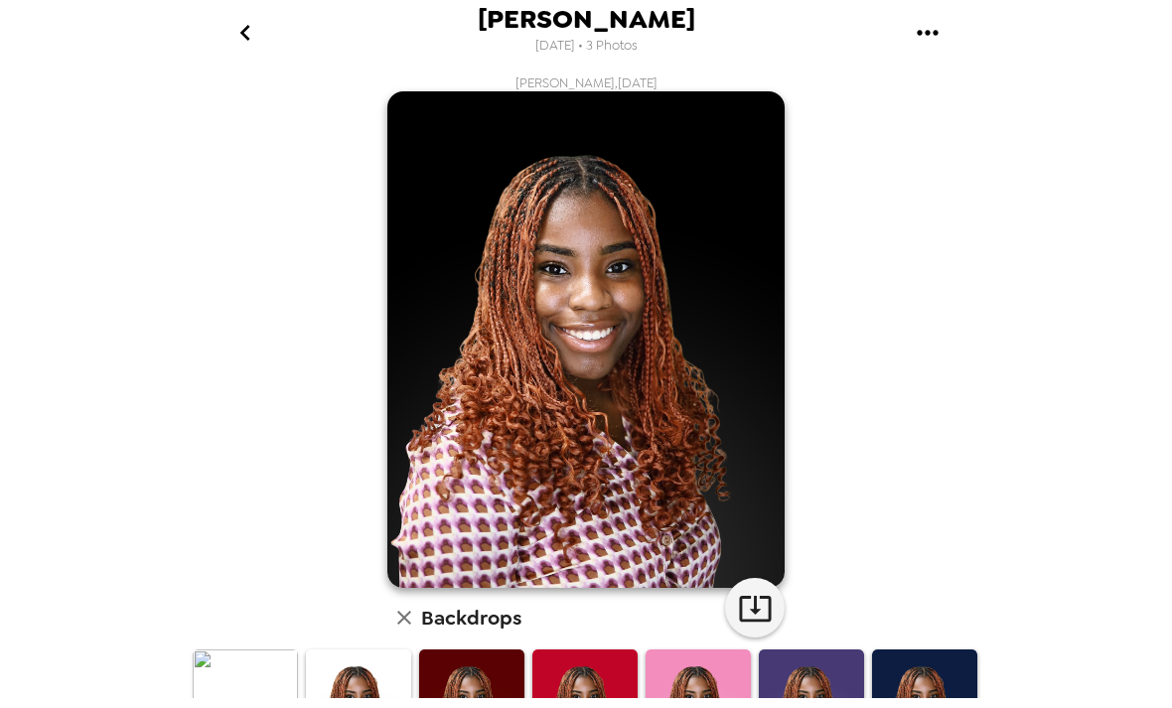
scroll to position [0, 0]
click at [762, 596] on icon "button" at bounding box center [755, 608] width 35 height 35
click at [243, 19] on icon "go back" at bounding box center [245, 33] width 32 height 32
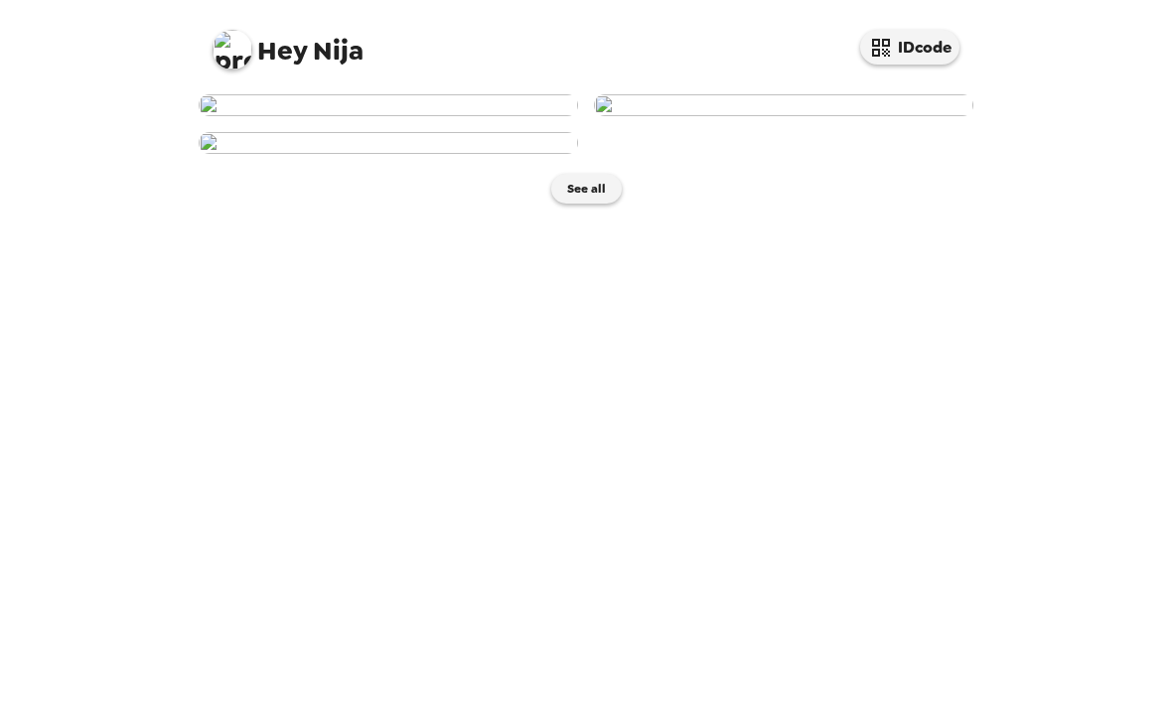
scroll to position [339, 0]
click at [497, 154] on img at bounding box center [389, 143] width 380 height 22
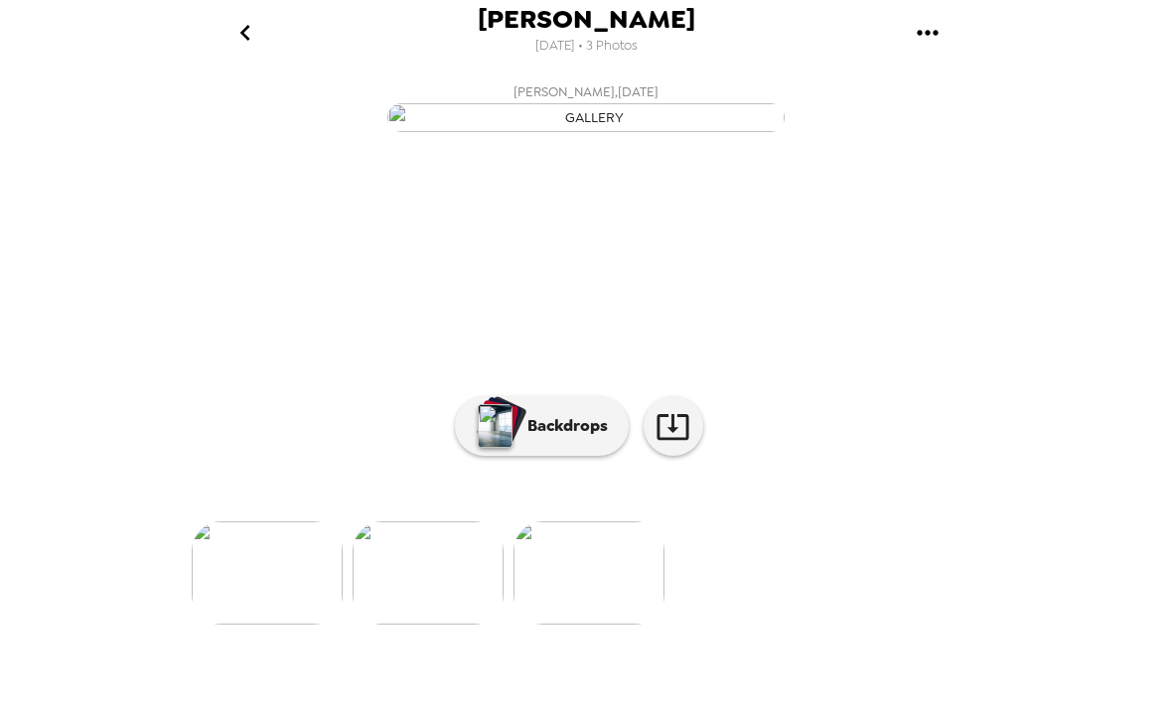
scroll to position [131, 0]
click at [680, 444] on icon at bounding box center [673, 426] width 35 height 35
